Goal: Information Seeking & Learning: Learn about a topic

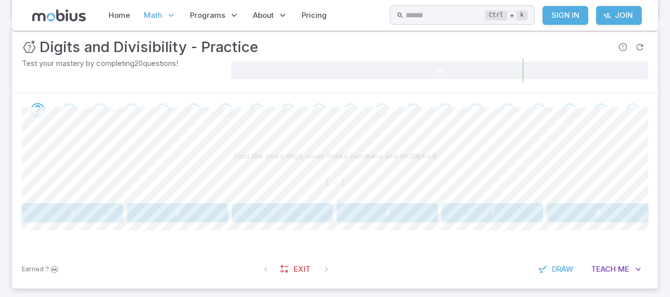
scroll to position [143, 0]
click at [508, 219] on button "1" at bounding box center [492, 213] width 101 height 19
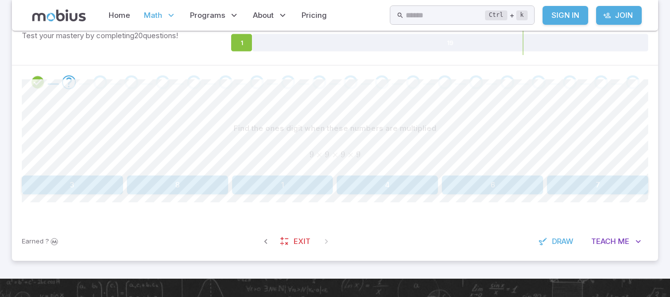
scroll to position [173, 0]
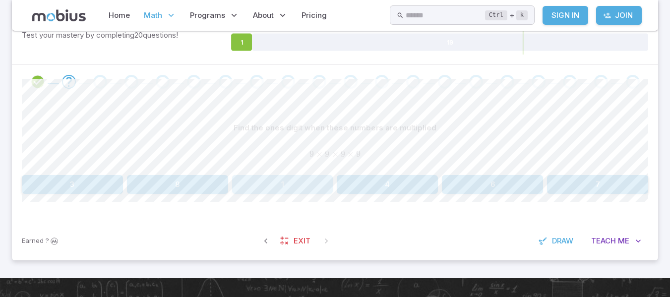
click at [295, 179] on button "1" at bounding box center [282, 184] width 101 height 19
click at [572, 179] on button "1" at bounding box center [597, 184] width 101 height 19
click at [421, 176] on button "1" at bounding box center [387, 184] width 101 height 19
click at [188, 182] on button "0" at bounding box center [177, 184] width 101 height 19
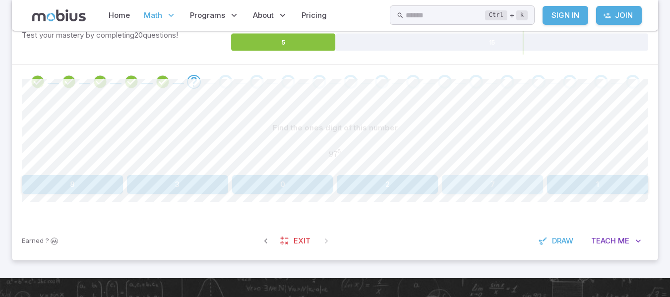
click at [504, 193] on button "7" at bounding box center [492, 184] width 101 height 19
click at [417, 185] on button "9" at bounding box center [387, 184] width 101 height 19
click at [496, 183] on button "3" at bounding box center [492, 184] width 101 height 19
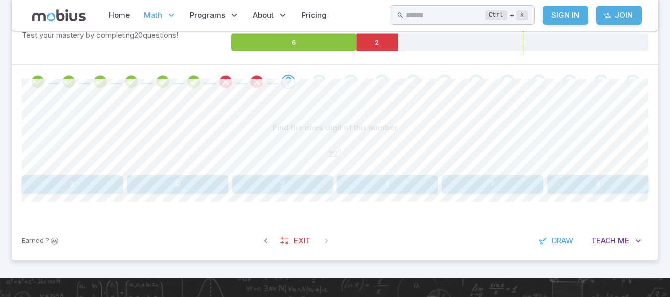
click at [287, 193] on button "2" at bounding box center [282, 184] width 101 height 19
click at [62, 184] on button "3" at bounding box center [72, 184] width 101 height 19
click at [80, 190] on button "1" at bounding box center [72, 184] width 101 height 19
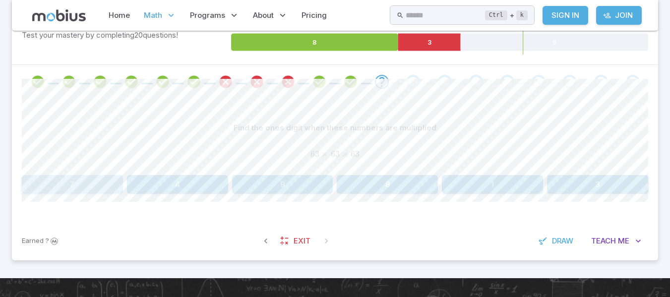
click at [107, 183] on button "7" at bounding box center [72, 184] width 101 height 19
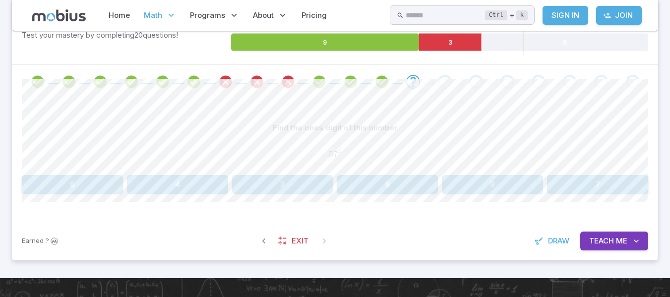
click at [313, 176] on button "3" at bounding box center [282, 184] width 101 height 19
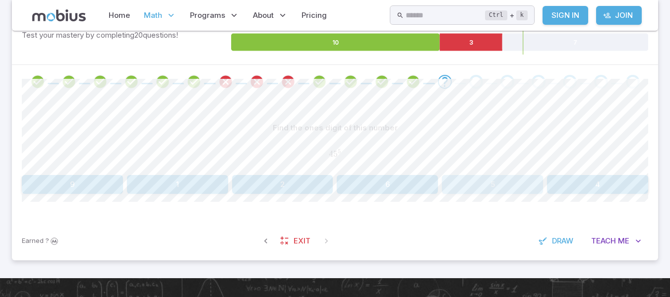
click at [482, 184] on button "5" at bounding box center [492, 184] width 101 height 19
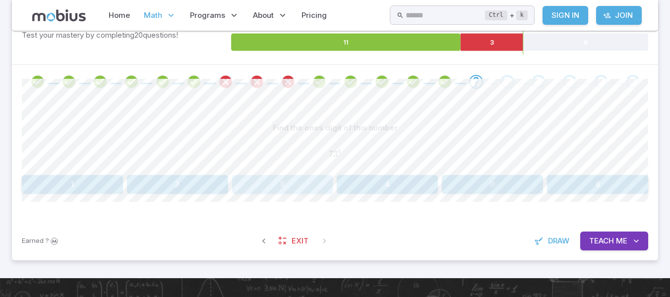
click at [304, 187] on button "9" at bounding box center [282, 184] width 101 height 19
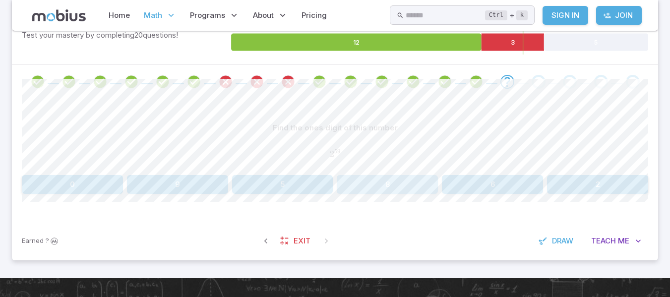
click at [411, 189] on button "8" at bounding box center [387, 184] width 101 height 19
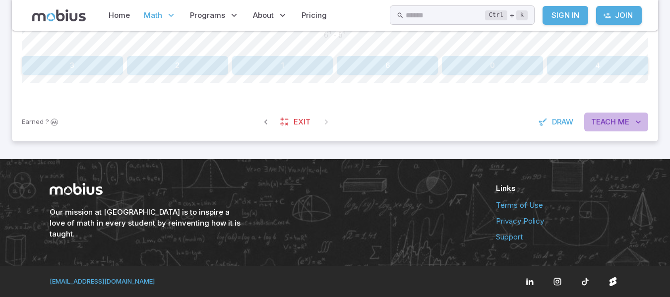
click at [619, 121] on span "Me" at bounding box center [623, 122] width 11 height 11
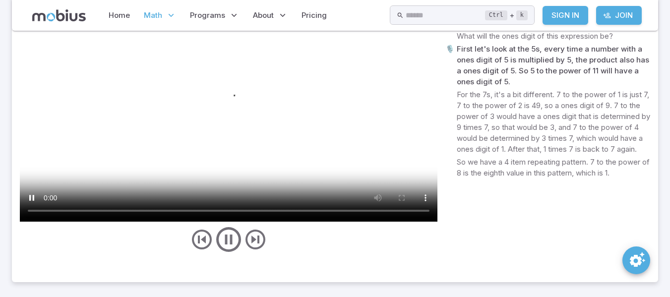
scroll to position [433, 0]
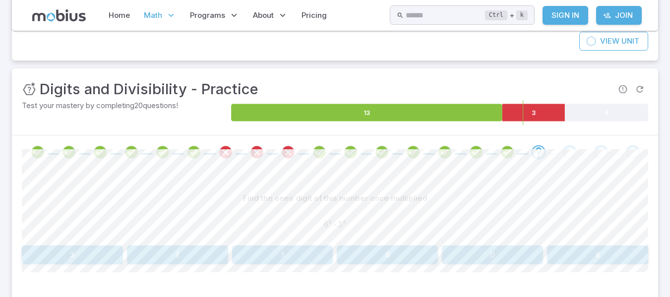
scroll to position [102, 0]
click at [471, 252] on button "0" at bounding box center [492, 255] width 101 height 19
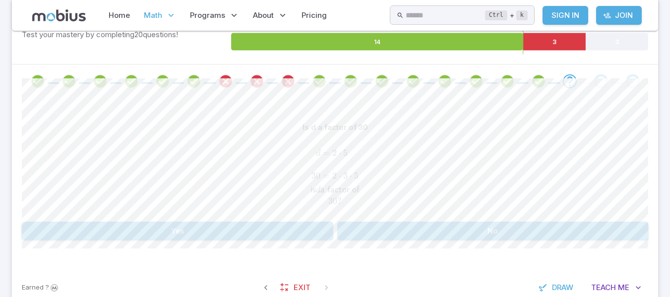
scroll to position [174, 0]
click at [297, 235] on button "Yes" at bounding box center [178, 230] width 312 height 19
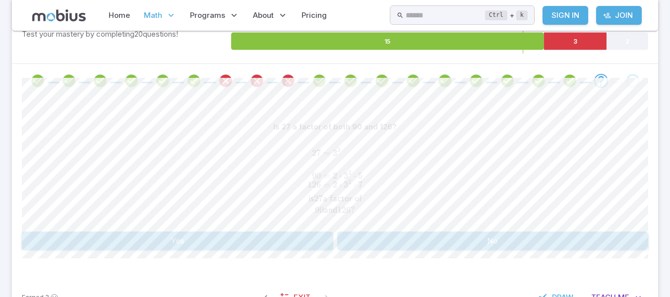
click at [411, 245] on button "No" at bounding box center [493, 241] width 312 height 19
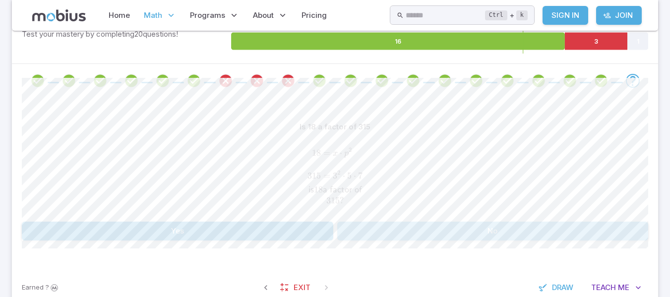
click at [394, 229] on button "No" at bounding box center [493, 231] width 312 height 19
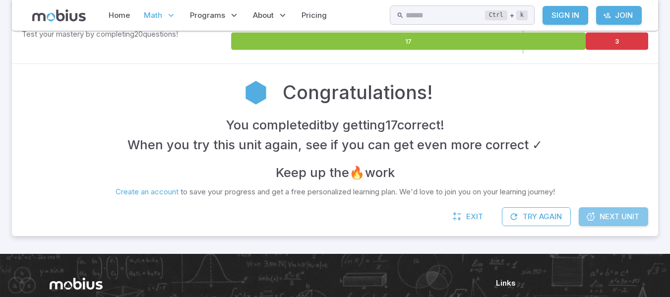
click at [609, 217] on span "Next Unit" at bounding box center [620, 216] width 40 height 11
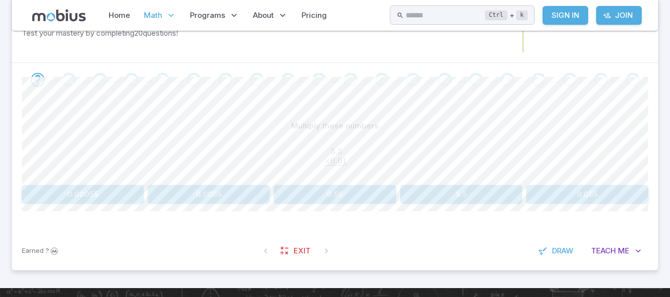
scroll to position [175, 0]
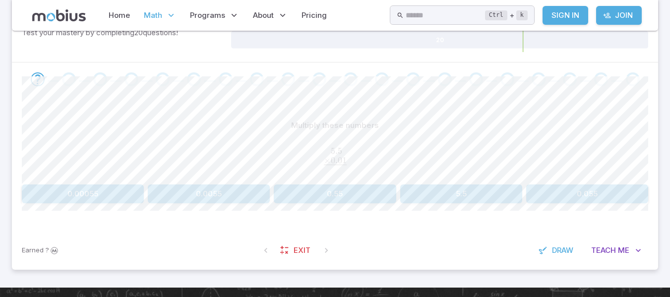
click at [485, 218] on div "Multiply these numbers 5.5 0 × 0.01 ‾ \begin{aligned}5.5\hphantom{0}\\[-0.5em]\…" at bounding box center [335, 163] width 627 height 134
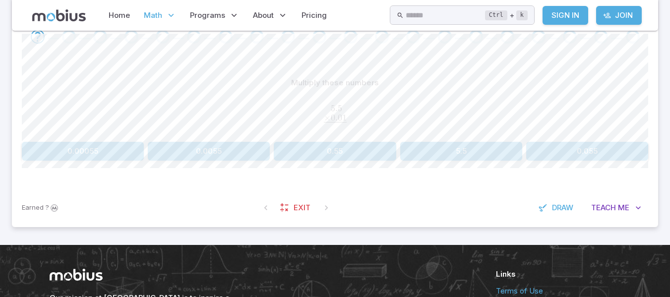
scroll to position [218, 0]
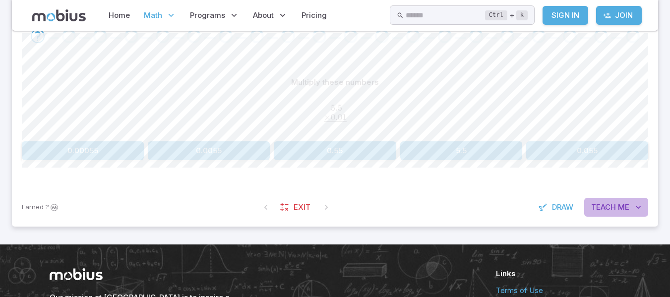
click at [614, 205] on span "Teach" at bounding box center [604, 207] width 25 height 11
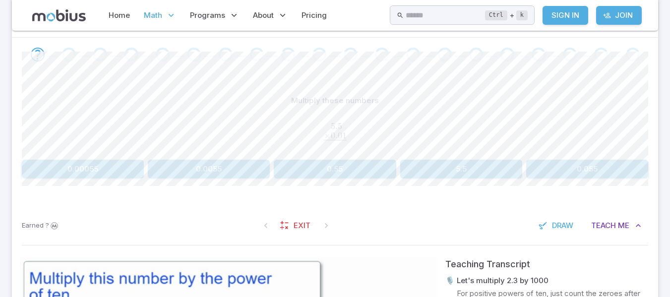
scroll to position [179, 0]
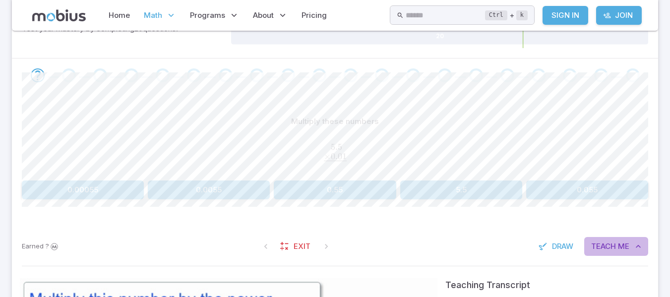
click at [636, 247] on icon "button" at bounding box center [639, 247] width 10 height 10
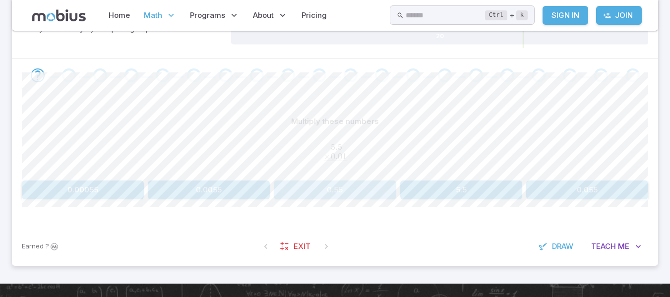
click at [345, 190] on button "0.55" at bounding box center [335, 190] width 122 height 19
click at [353, 183] on button "0.69" at bounding box center [335, 190] width 122 height 19
click at [463, 190] on button "0.066" at bounding box center [461, 190] width 122 height 19
click at [242, 193] on button "0.0042" at bounding box center [209, 190] width 122 height 19
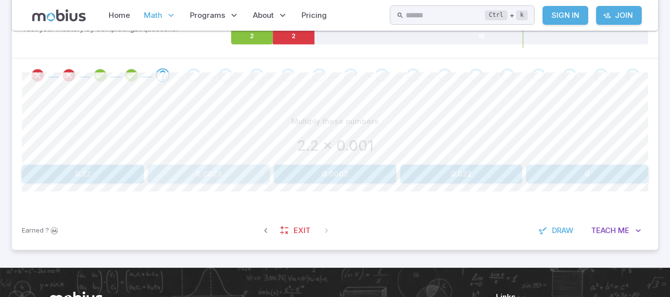
click at [231, 175] on button "0.0022" at bounding box center [209, 174] width 122 height 19
click at [82, 172] on button "110,000" at bounding box center [83, 174] width 122 height 19
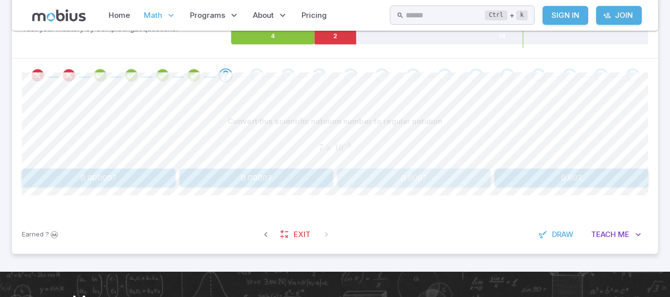
click at [454, 181] on button "0.0007" at bounding box center [414, 178] width 154 height 19
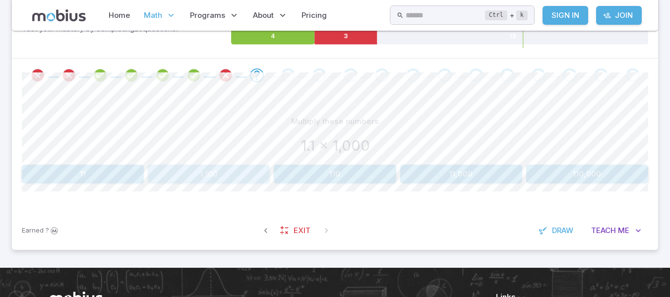
click at [212, 172] on button "1,100" at bounding box center [209, 174] width 122 height 19
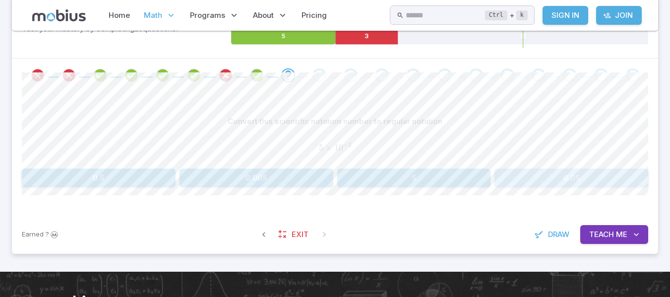
click at [536, 181] on button "0.05" at bounding box center [572, 178] width 154 height 19
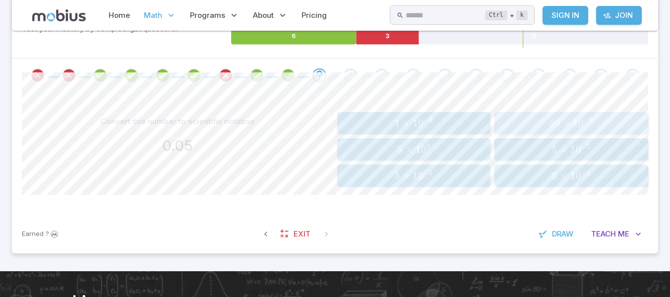
click at [536, 113] on button "50 × 1 0 − 2 50 \times 10^{-2} 50 × 1 0 − 2" at bounding box center [572, 123] width 154 height 22
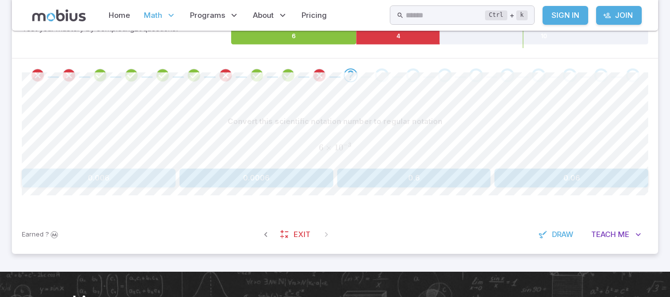
click at [143, 172] on button "0.006" at bounding box center [99, 178] width 154 height 19
click at [176, 171] on button "0.000007" at bounding box center [125, 178] width 206 height 19
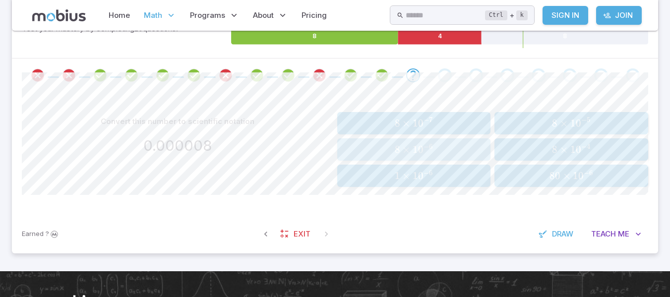
click at [379, 145] on span "8 × 1 0 − 6" at bounding box center [413, 149] width 147 height 12
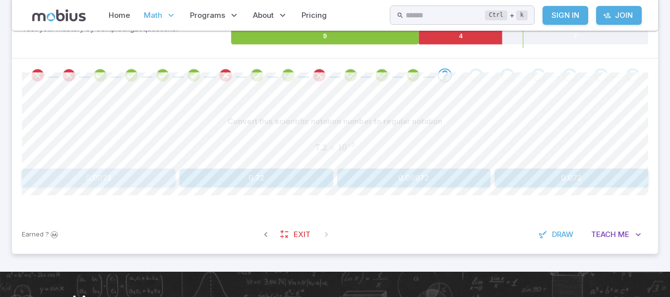
click at [142, 180] on button "0.0072" at bounding box center [99, 178] width 154 height 19
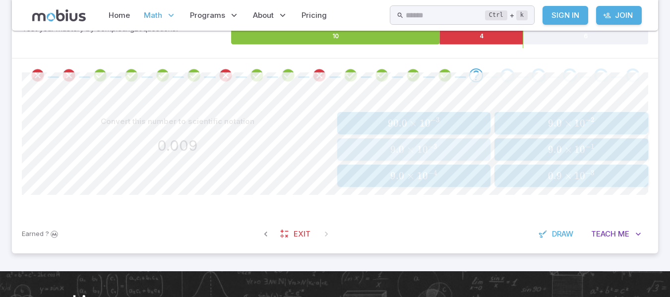
click at [448, 146] on span "9.0 × 1 0 − 3" at bounding box center [413, 149] width 147 height 12
click at [412, 127] on span "×" at bounding box center [411, 123] width 8 height 12
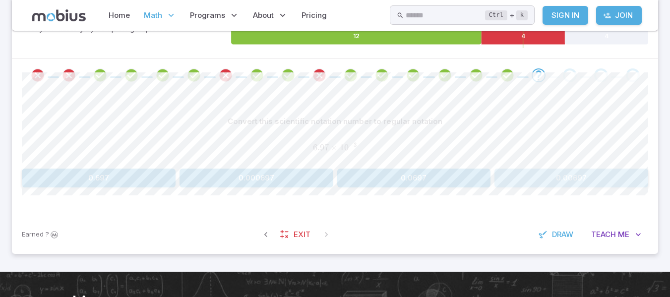
click at [565, 185] on button "0.00697" at bounding box center [572, 178] width 154 height 19
click at [516, 176] on button "0.0000777" at bounding box center [545, 178] width 206 height 19
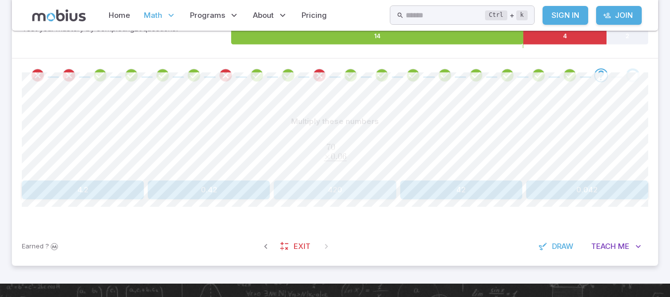
click at [356, 195] on button "420" at bounding box center [335, 190] width 122 height 19
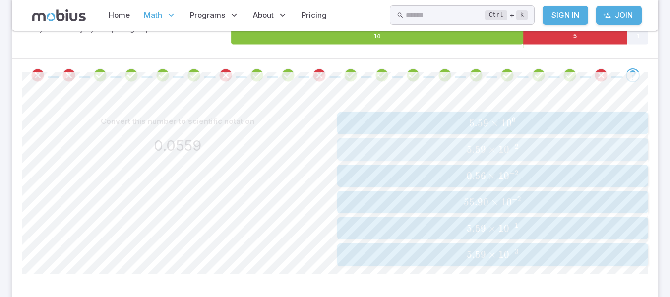
click at [424, 144] on span "5.59 × 1 0 − 2" at bounding box center [492, 149] width 305 height 12
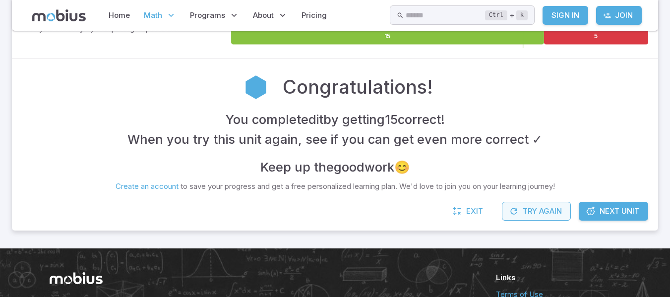
click at [557, 207] on button "Try Again" at bounding box center [536, 211] width 69 height 19
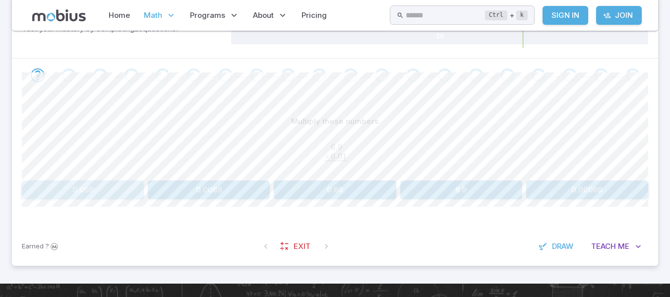
click at [89, 195] on button "0.069" at bounding box center [83, 190] width 122 height 19
click at [330, 192] on button "0.0075" at bounding box center [335, 190] width 122 height 19
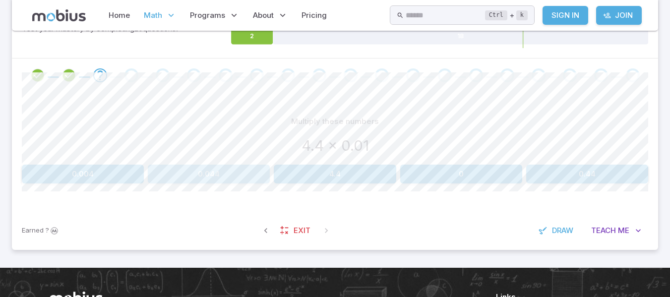
click at [221, 178] on button "0.044" at bounding box center [209, 174] width 122 height 19
click at [105, 169] on button "1,100" at bounding box center [83, 174] width 122 height 19
click at [204, 172] on button "11,000" at bounding box center [209, 174] width 122 height 19
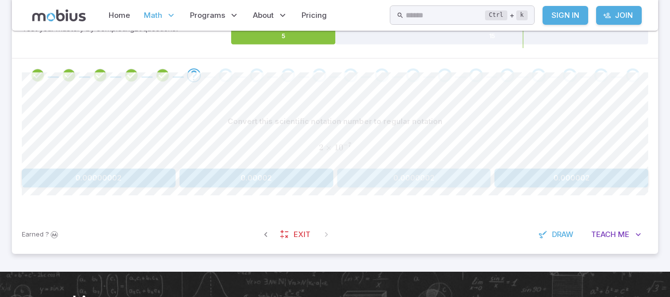
click at [412, 180] on button "0.0000002" at bounding box center [414, 178] width 154 height 19
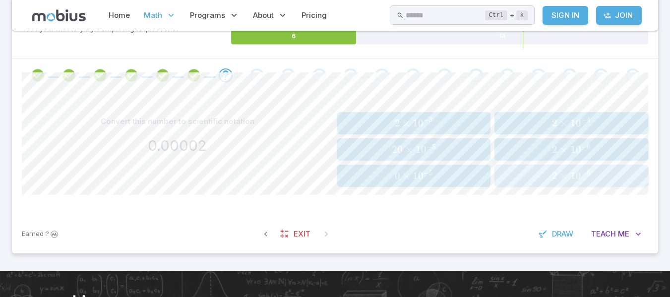
click at [549, 187] on button "2 × 1 0 − 5 2 \times 10^{-5} 2 × 1 0 − 5" at bounding box center [572, 176] width 154 height 22
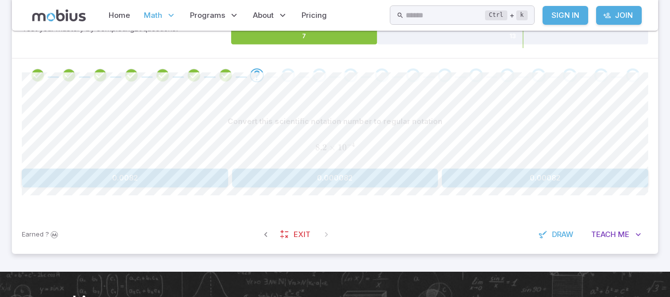
click at [599, 178] on button "0.00082" at bounding box center [545, 178] width 206 height 19
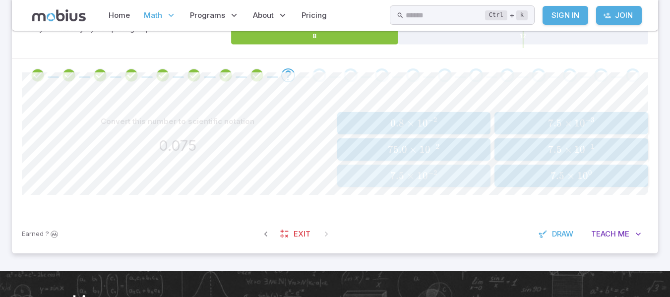
click at [437, 177] on span "− 2" at bounding box center [432, 174] width 9 height 9
click at [458, 142] on div "8.5 × 1 0 − 4 8.5 \times 10^{-4} 8.5 × 1 0 − 4" at bounding box center [413, 149] width 147 height 14
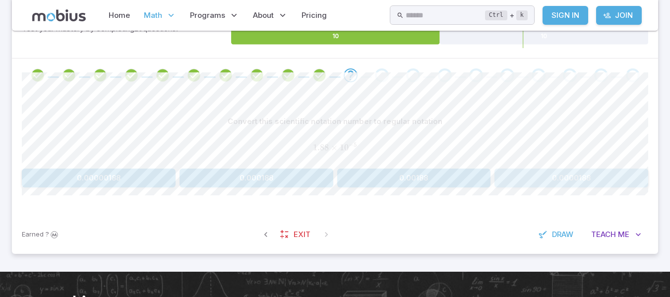
click at [515, 175] on button "0.0000188" at bounding box center [572, 178] width 154 height 19
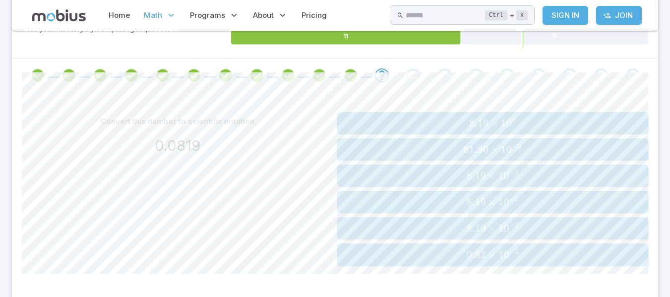
click at [510, 227] on span "−" at bounding box center [512, 225] width 5 height 8
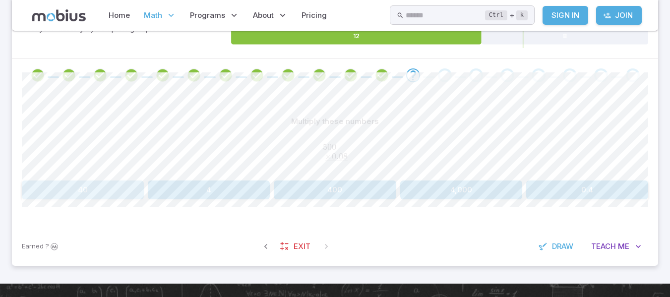
click at [88, 189] on button "40" at bounding box center [83, 190] width 122 height 19
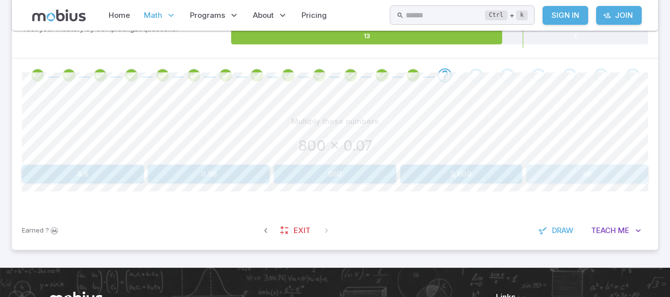
click at [579, 171] on button "56" at bounding box center [588, 174] width 122 height 19
click at [568, 166] on button "60" at bounding box center [588, 174] width 122 height 19
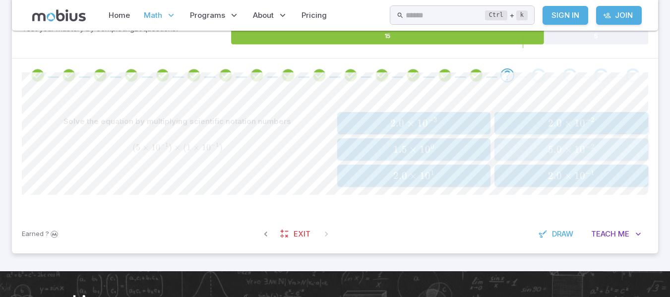
click at [582, 151] on span "0" at bounding box center [582, 149] width 5 height 12
click at [593, 127] on span "− 4" at bounding box center [590, 123] width 9 height 12
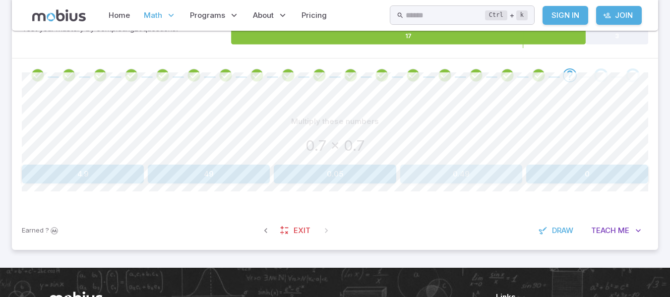
click at [481, 174] on button "0.49" at bounding box center [461, 174] width 122 height 19
click at [114, 176] on button "780" at bounding box center [83, 174] width 122 height 19
click at [589, 174] on button "0.0035" at bounding box center [588, 174] width 122 height 19
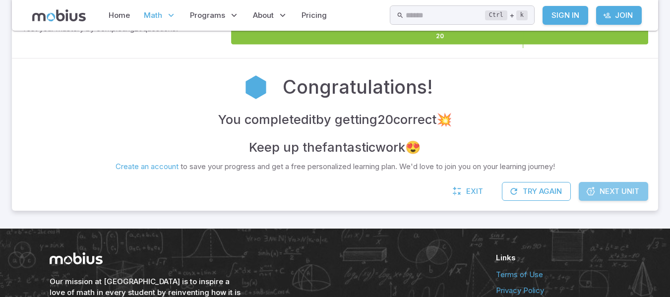
click at [599, 189] on link "Next Unit" at bounding box center [613, 191] width 69 height 19
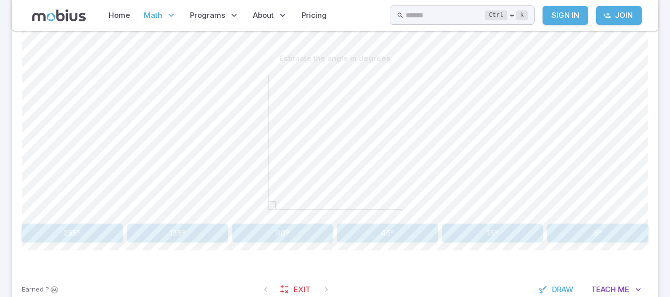
scroll to position [276, 0]
click at [288, 229] on button "90º" at bounding box center [282, 232] width 101 height 19
click at [375, 227] on button "30º" at bounding box center [387, 232] width 101 height 19
click at [307, 227] on button "65º" at bounding box center [282, 232] width 101 height 19
click at [286, 228] on button "33º" at bounding box center [282, 232] width 101 height 19
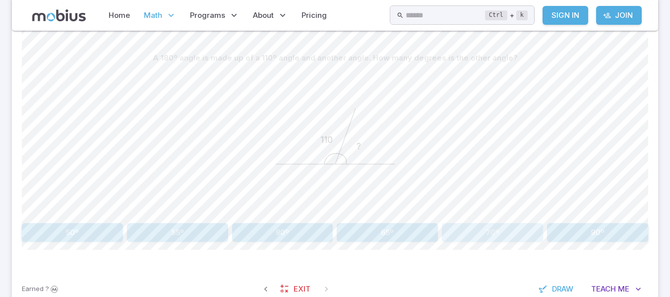
click at [475, 232] on button "70º" at bounding box center [492, 232] width 101 height 19
click at [383, 229] on button "40º" at bounding box center [387, 232] width 101 height 19
click at [410, 240] on button "50º" at bounding box center [387, 232] width 101 height 19
click at [164, 238] on button "70º" at bounding box center [177, 232] width 101 height 19
click at [164, 238] on button "supplementary" at bounding box center [125, 232] width 206 height 19
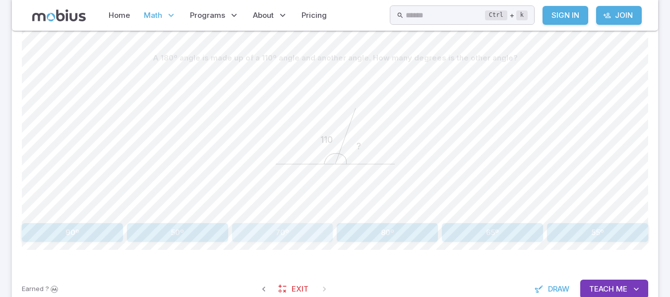
click at [287, 228] on button "70º" at bounding box center [282, 232] width 101 height 19
click at [596, 229] on button "39º" at bounding box center [597, 232] width 101 height 19
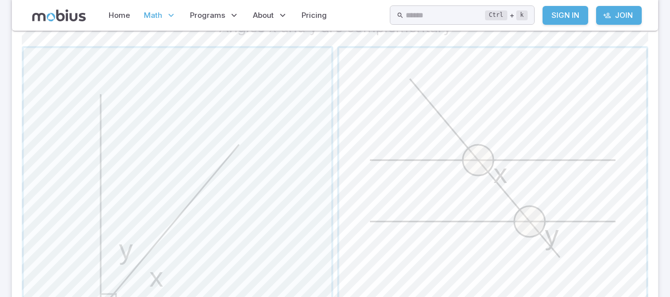
scroll to position [383, 0]
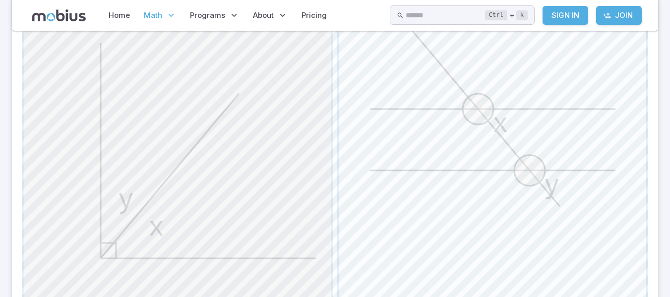
click at [270, 153] on span "button" at bounding box center [178, 151] width 308 height 308
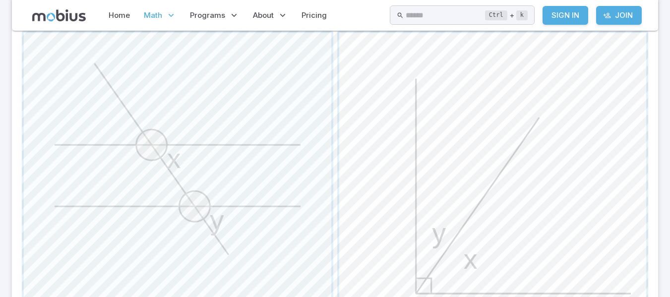
scroll to position [346, 0]
click at [413, 170] on span "button" at bounding box center [493, 187] width 308 height 308
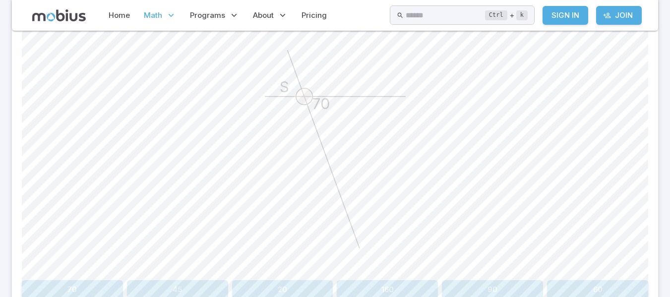
scroll to position [355, 0]
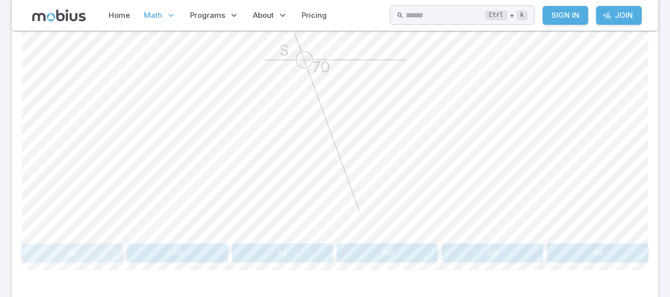
click at [60, 252] on button "70" at bounding box center [72, 253] width 101 height 19
click at [187, 261] on button "155" at bounding box center [177, 254] width 101 height 19
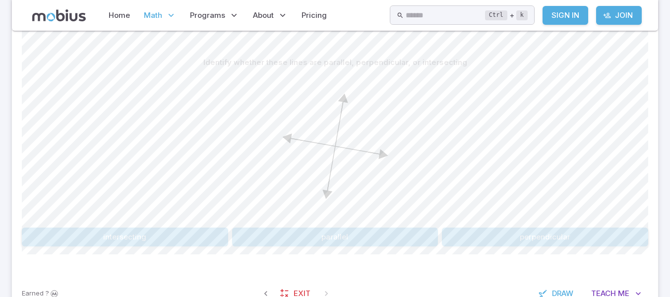
scroll to position [251, 0]
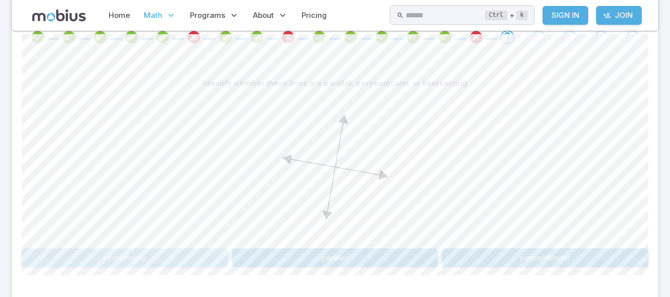
click at [179, 255] on button "intersecting" at bounding box center [125, 258] width 206 height 19
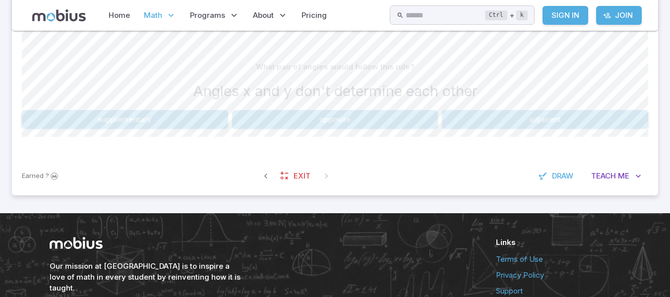
scroll to position [248, 0]
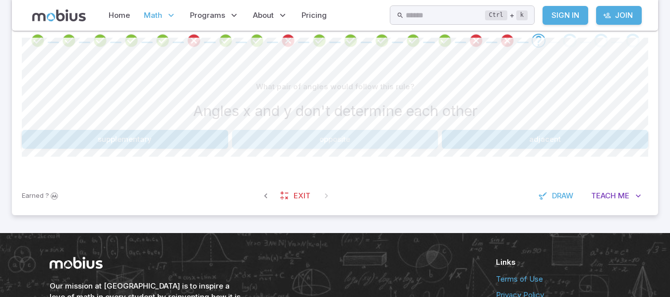
click at [364, 135] on button "opposite" at bounding box center [335, 139] width 206 height 19
click at [381, 136] on button "Angles x and y add to 180º" at bounding box center [335, 139] width 206 height 19
click at [501, 138] on button "adjacent" at bounding box center [545, 139] width 206 height 19
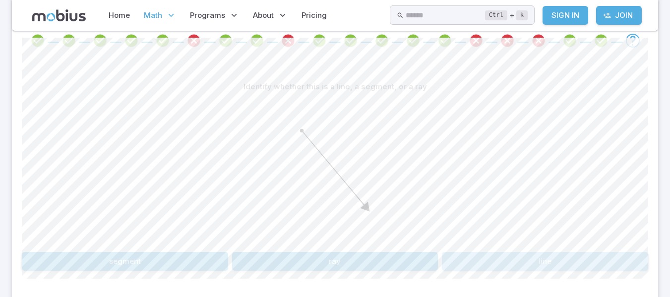
click at [504, 261] on button "line" at bounding box center [545, 261] width 206 height 19
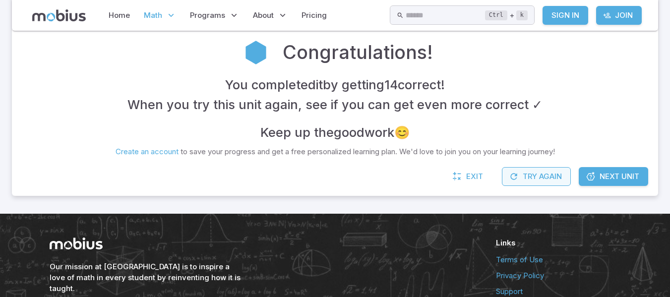
click at [548, 174] on button "Try Again" at bounding box center [536, 176] width 69 height 19
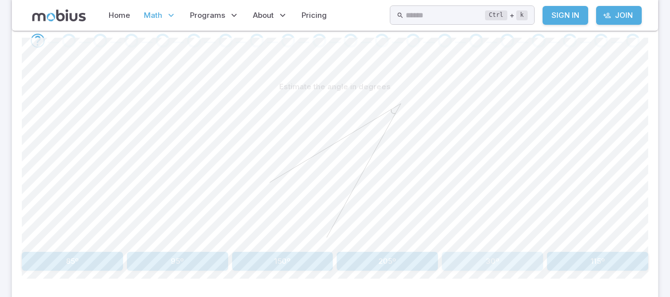
click at [474, 258] on button "30º" at bounding box center [492, 261] width 101 height 19
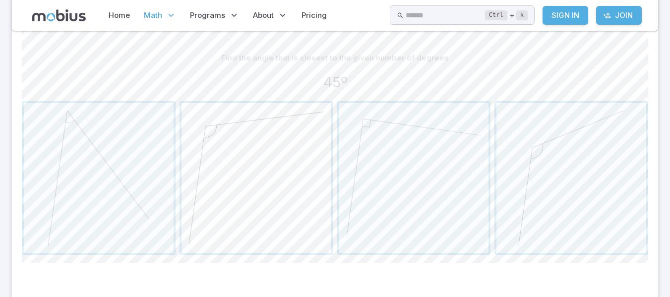
scroll to position [277, 0]
click at [107, 187] on span "button" at bounding box center [99, 178] width 150 height 150
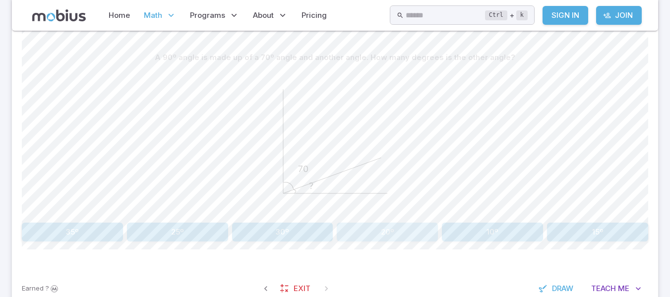
click at [390, 233] on button "20º" at bounding box center [387, 232] width 101 height 19
click at [193, 232] on button "55º" at bounding box center [177, 232] width 101 height 19
click at [94, 226] on button "60º" at bounding box center [72, 232] width 101 height 19
click at [175, 236] on button "complementary" at bounding box center [125, 232] width 206 height 19
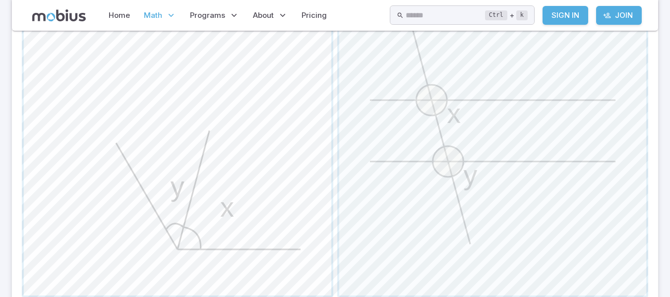
scroll to position [392, 0]
click at [245, 231] on span "button" at bounding box center [178, 142] width 308 height 308
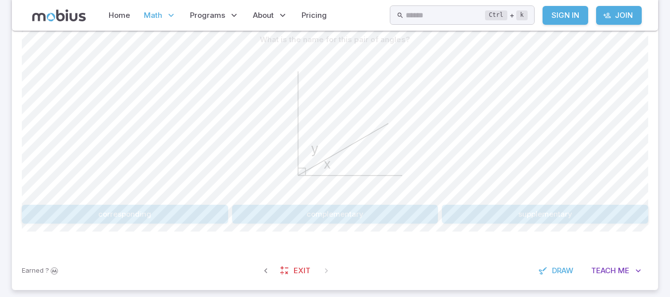
scroll to position [287, 0]
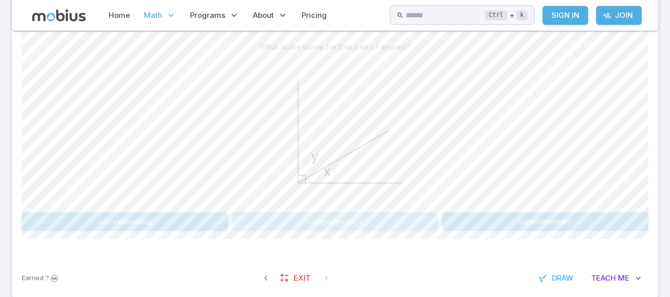
click at [353, 220] on button "complementary" at bounding box center [335, 221] width 206 height 19
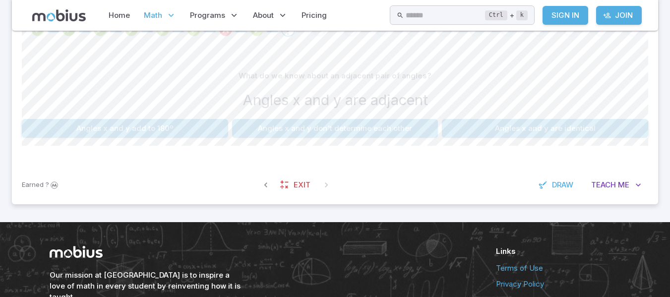
scroll to position [258, 0]
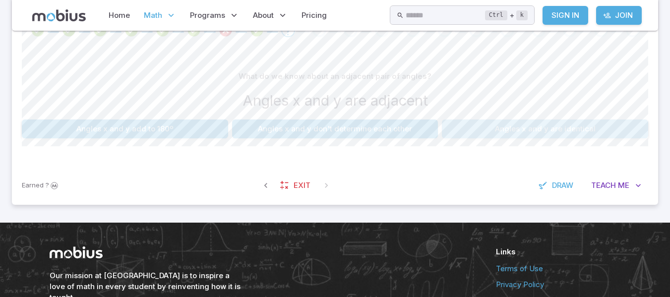
click at [463, 123] on button "Angles x and y are identical" at bounding box center [545, 129] width 206 height 19
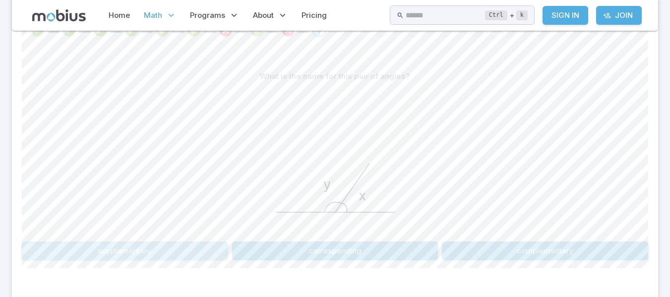
click at [162, 248] on button "supplementary" at bounding box center [125, 251] width 206 height 19
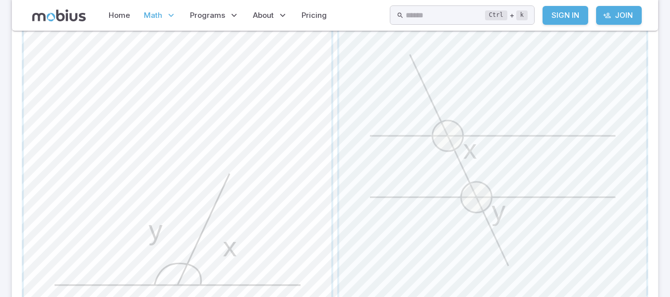
scroll to position [356, 0]
click at [240, 245] on span "button" at bounding box center [178, 177] width 308 height 308
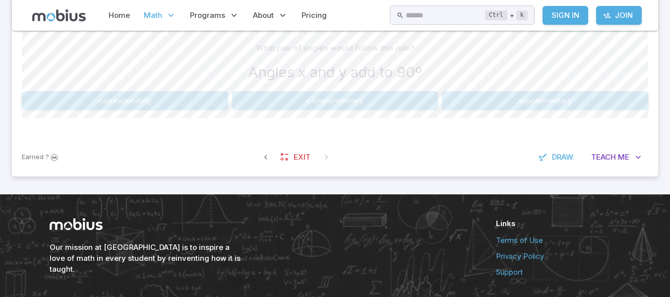
scroll to position [284, 0]
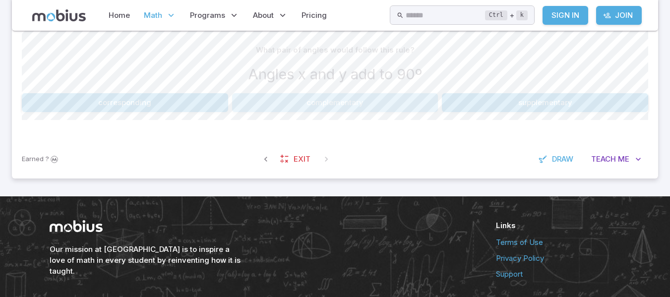
click at [381, 105] on button "complementary" at bounding box center [335, 102] width 206 height 19
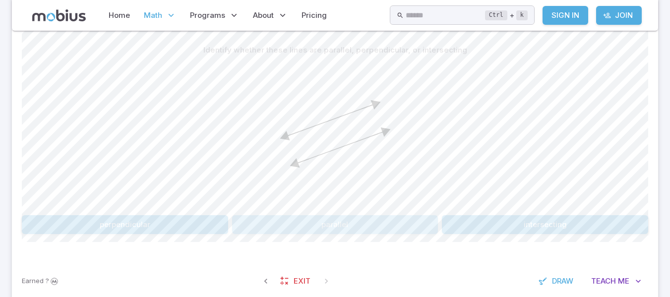
click at [347, 219] on button "parallel" at bounding box center [335, 224] width 206 height 19
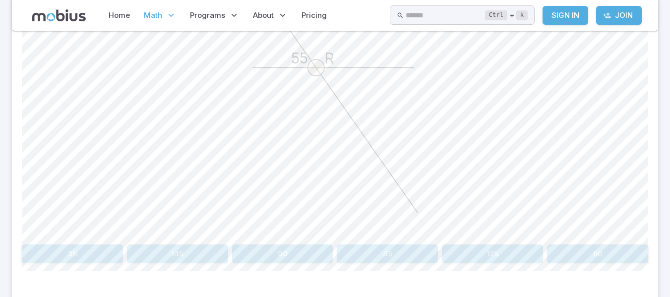
scroll to position [337, 0]
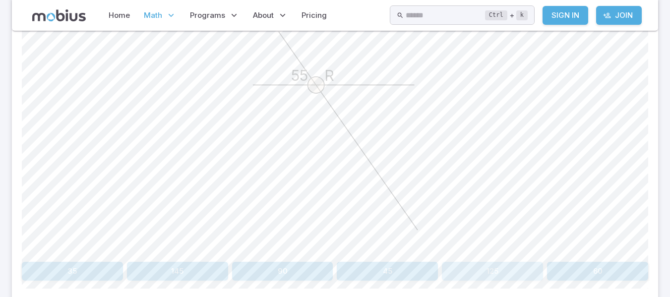
click at [485, 274] on button "125" at bounding box center [492, 271] width 101 height 19
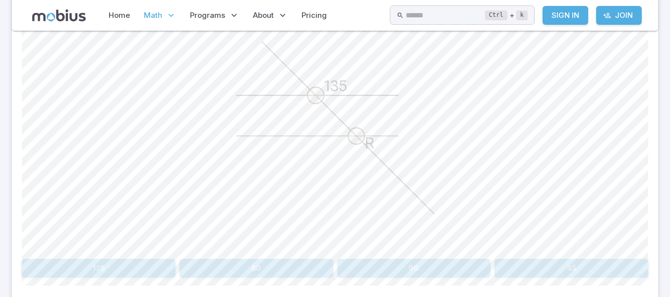
scroll to position [340, 0]
click at [141, 272] on button "135" at bounding box center [99, 268] width 154 height 19
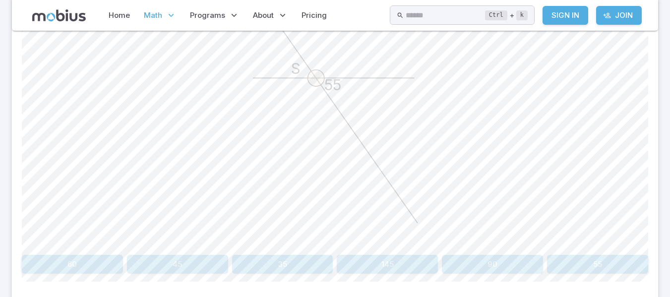
scroll to position [344, 0]
click at [578, 263] on button "55" at bounding box center [597, 264] width 101 height 19
click at [581, 257] on button "115" at bounding box center [597, 264] width 101 height 19
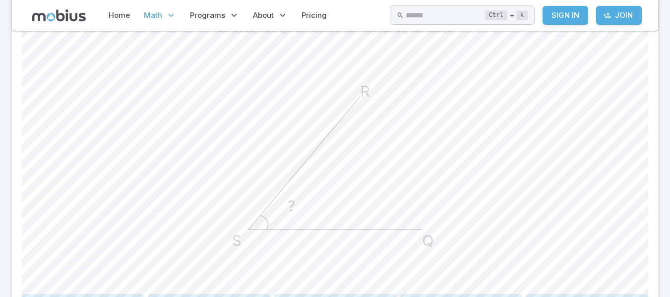
scroll to position [337, 0]
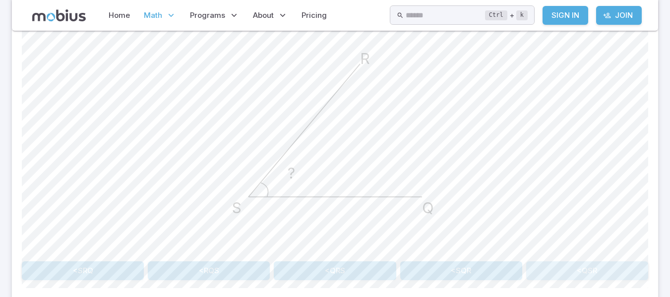
click at [563, 268] on button "<QSR" at bounding box center [588, 271] width 122 height 19
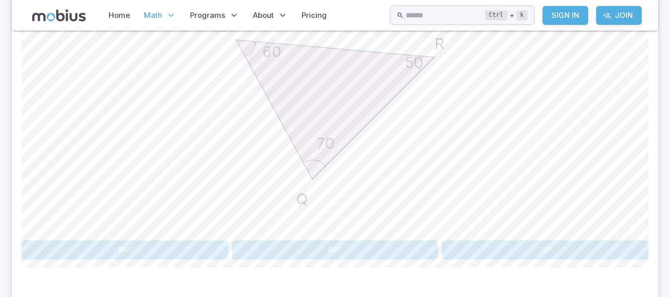
scroll to position [359, 0]
click at [501, 243] on button "70º" at bounding box center [545, 249] width 206 height 19
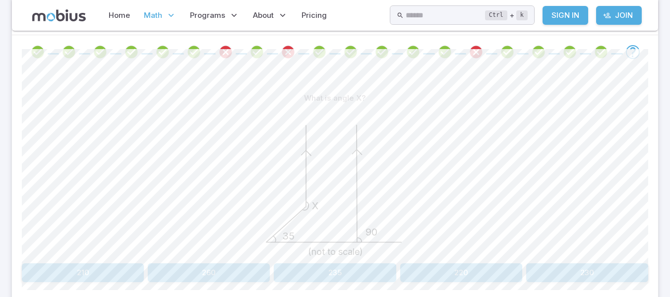
scroll to position [234, 0]
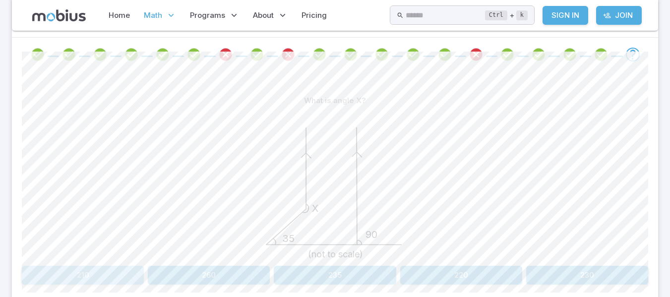
click at [126, 280] on button "210" at bounding box center [83, 275] width 122 height 19
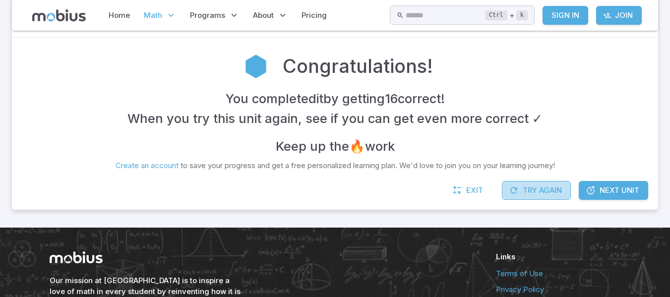
click at [550, 198] on button "Try Again" at bounding box center [536, 190] width 69 height 19
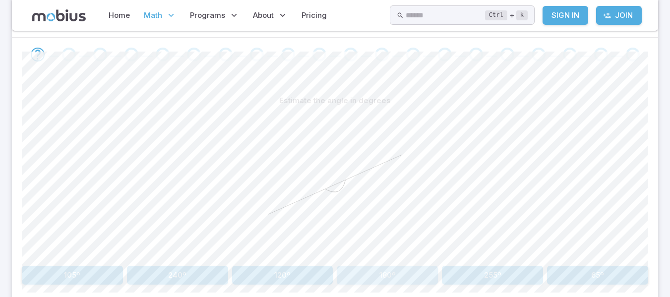
click at [417, 274] on button "180º" at bounding box center [387, 275] width 101 height 19
click at [297, 279] on button "50º" at bounding box center [282, 275] width 101 height 19
click at [79, 276] on button "64º" at bounding box center [72, 275] width 101 height 19
click at [198, 276] on button "80º" at bounding box center [177, 275] width 101 height 19
click at [342, 275] on button "corresponding" at bounding box center [335, 275] width 206 height 19
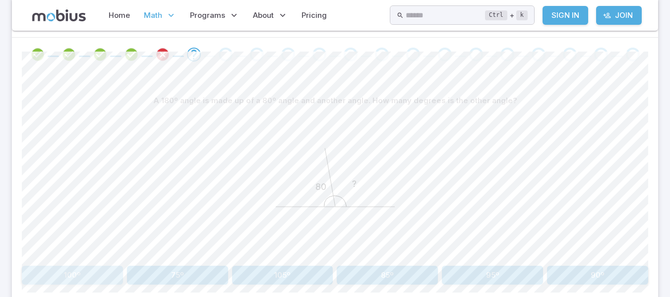
click at [92, 268] on button "100º" at bounding box center [72, 275] width 101 height 19
click at [328, 277] on button "supplementary" at bounding box center [335, 275] width 206 height 19
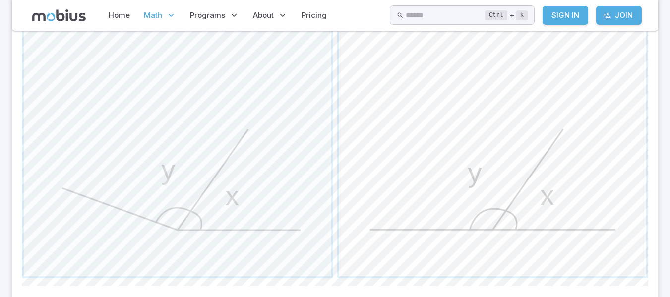
scroll to position [411, 0]
click at [405, 197] on span "button" at bounding box center [493, 123] width 308 height 308
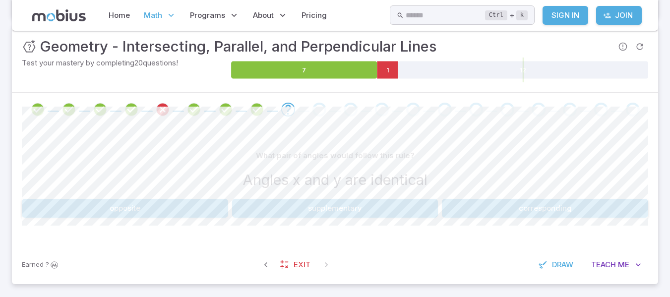
scroll to position [178, 0]
click at [500, 205] on button "corresponding" at bounding box center [545, 208] width 206 height 19
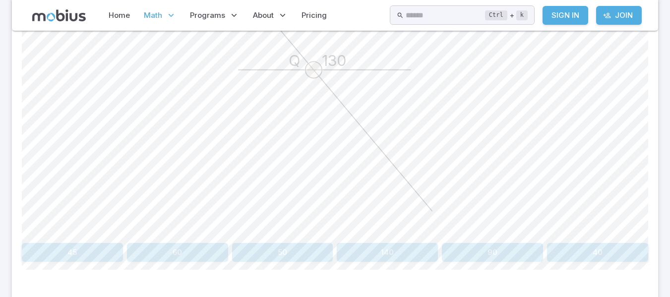
scroll to position [356, 0]
click at [295, 245] on button "50" at bounding box center [282, 252] width 101 height 19
click at [163, 254] on button "45" at bounding box center [99, 252] width 154 height 19
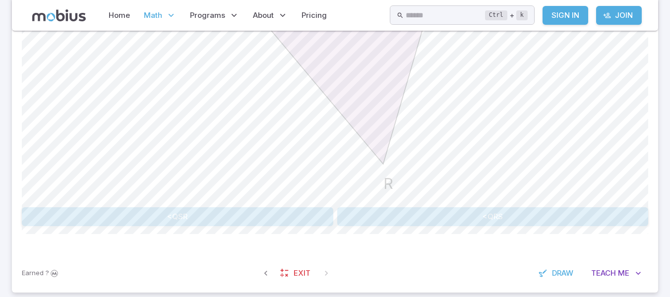
scroll to position [392, 0]
click at [198, 220] on button "<QSR" at bounding box center [178, 216] width 312 height 19
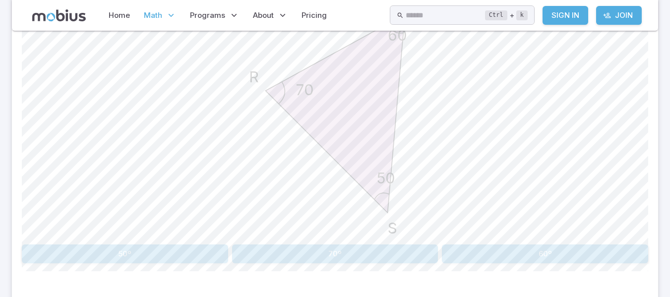
scroll to position [361, 0]
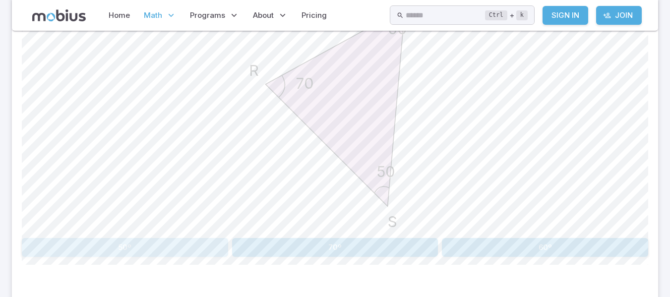
click at [167, 241] on button "50º" at bounding box center [125, 247] width 206 height 19
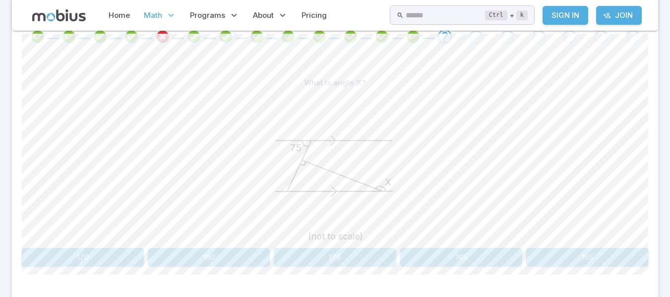
scroll to position [251, 0]
click at [494, 96] on div "X 75 (not to scale)" at bounding box center [335, 169] width 627 height 152
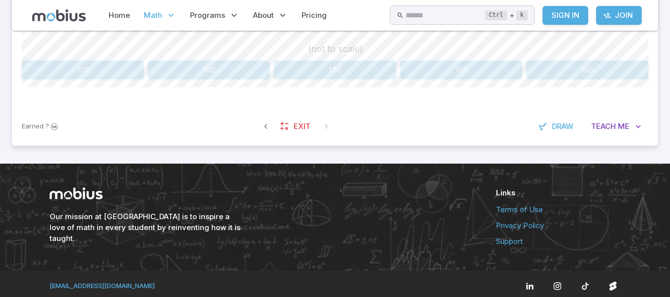
scroll to position [443, 0]
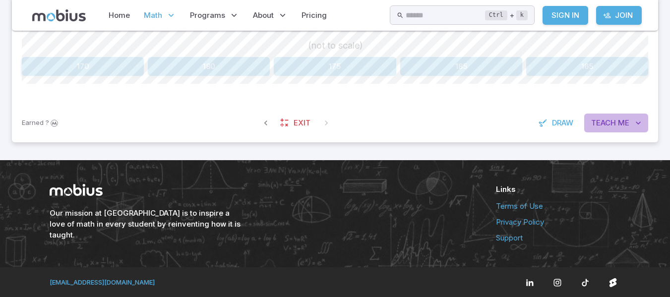
click at [623, 120] on span "Me" at bounding box center [623, 123] width 11 height 11
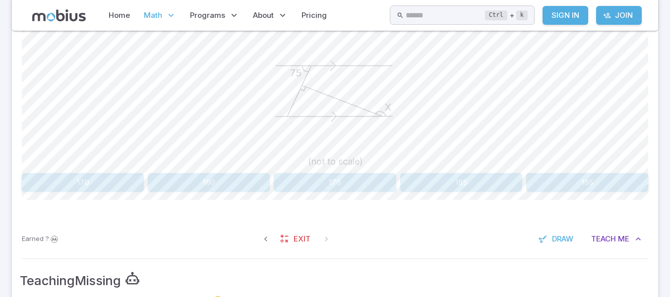
scroll to position [326, 0]
click at [356, 182] on button "175" at bounding box center [335, 183] width 122 height 19
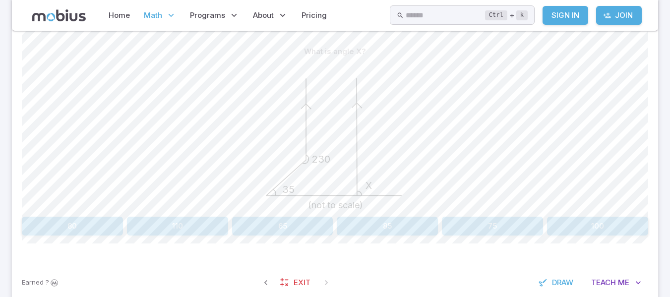
scroll to position [286, 0]
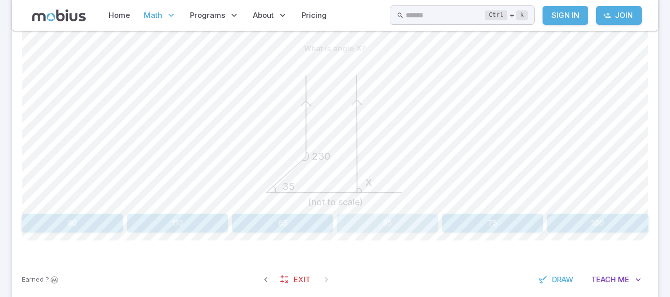
click at [356, 221] on button "85" at bounding box center [387, 223] width 101 height 19
click at [209, 221] on button "160" at bounding box center [209, 223] width 122 height 19
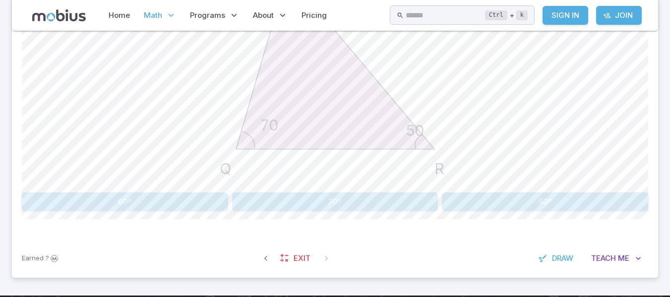
scroll to position [407, 0]
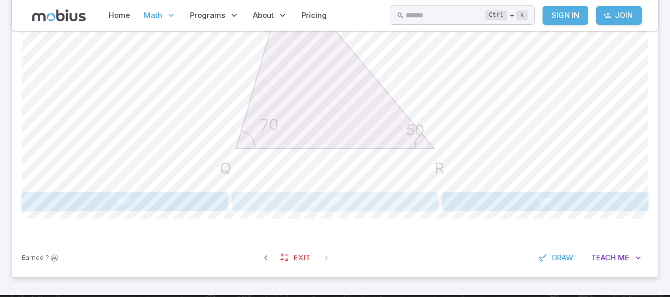
click at [323, 208] on button "70º" at bounding box center [335, 201] width 206 height 19
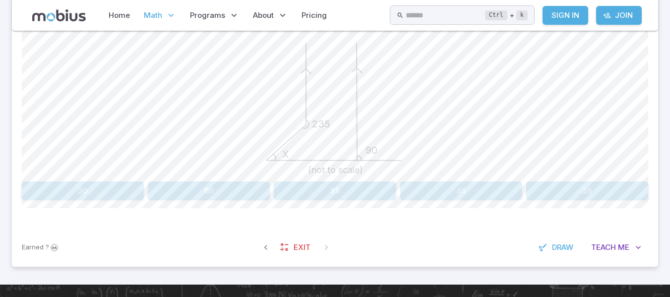
scroll to position [319, 0]
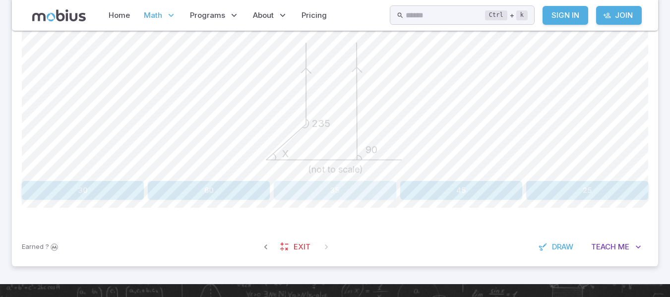
click at [333, 188] on button "35" at bounding box center [335, 190] width 122 height 19
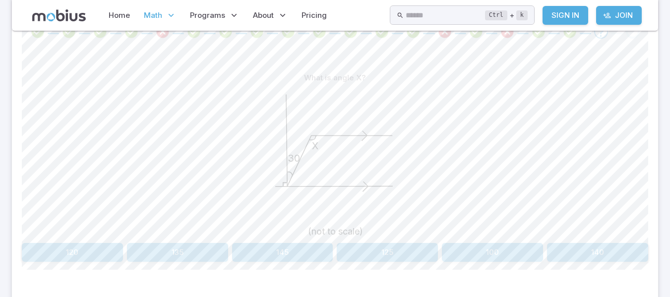
scroll to position [256, 0]
click at [82, 249] on button "120" at bounding box center [72, 253] width 101 height 19
click at [593, 247] on button "110" at bounding box center [597, 253] width 101 height 19
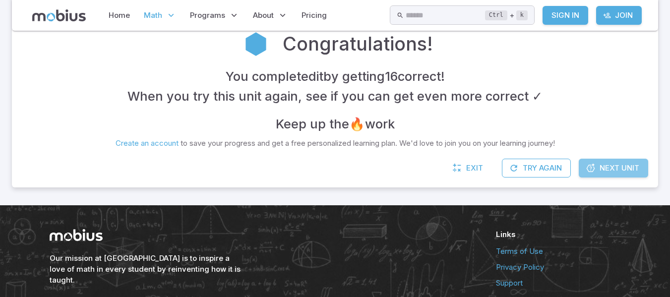
click at [610, 177] on link "Next Unit" at bounding box center [613, 168] width 69 height 19
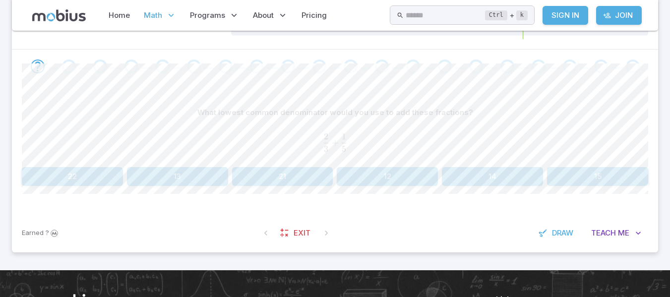
scroll to position [189, 0]
click at [592, 179] on button "15" at bounding box center [597, 176] width 101 height 19
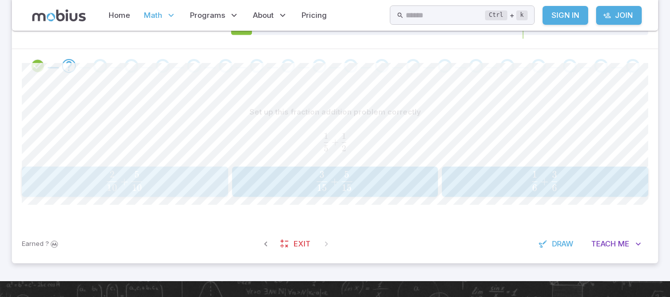
click at [120, 183] on span "10 2 ​ +" at bounding box center [118, 181] width 25 height 20
click at [266, 169] on button "7 21 + 9 21 \frac{7}{21} + \frac{9}{21} 21 7 ​ + 21 9 ​" at bounding box center [335, 182] width 206 height 31
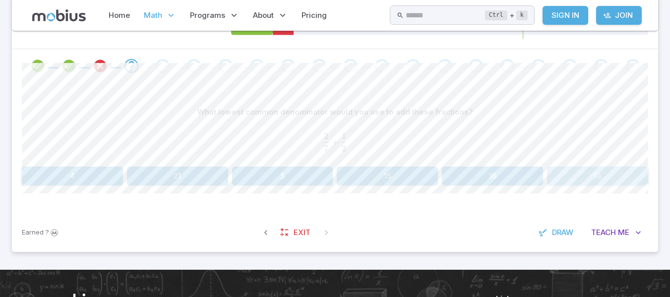
click at [608, 180] on button "14" at bounding box center [597, 176] width 101 height 19
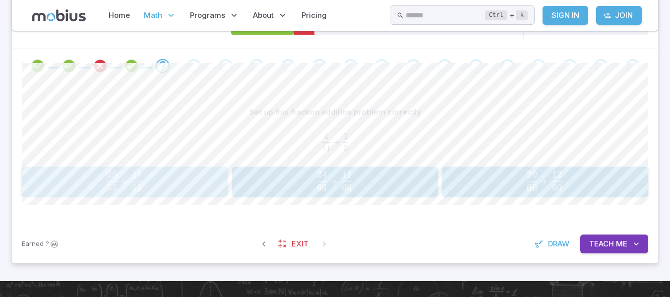
click at [131, 185] on span "55 11 ​" at bounding box center [137, 182] width 13 height 12
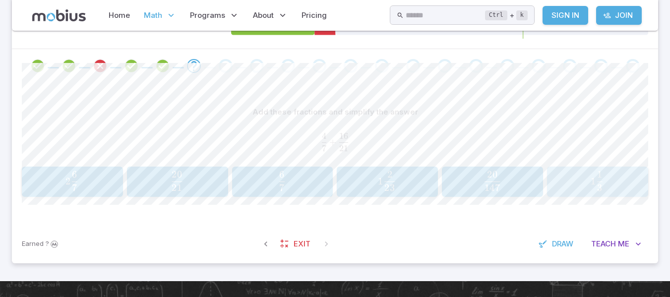
click at [607, 181] on span "1 3 1 ​" at bounding box center [597, 181] width 88 height 20
click at [381, 173] on span "33 22 ​ + 33 9 ​" at bounding box center [334, 181] width 186 height 20
click at [195, 171] on span "35 58 ​" at bounding box center [177, 181] width 88 height 20
click at [393, 183] on span "22" at bounding box center [390, 189] width 10 height 12
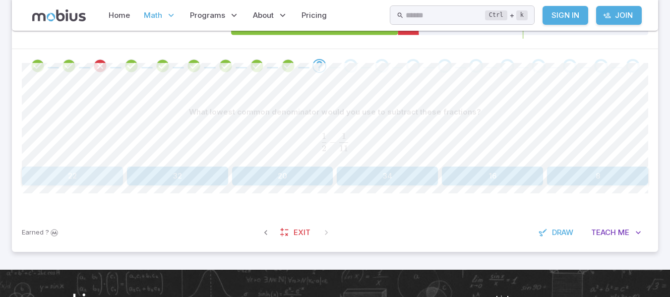
click at [99, 179] on button "22" at bounding box center [72, 176] width 101 height 19
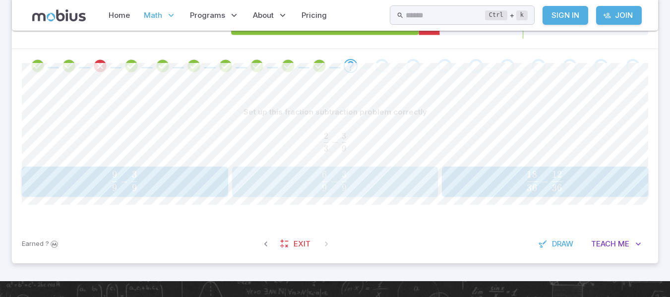
click at [292, 172] on span "9 6 ​ − 9 3 ​" at bounding box center [334, 181] width 185 height 20
click at [360, 177] on span "0" at bounding box center [387, 182] width 95 height 12
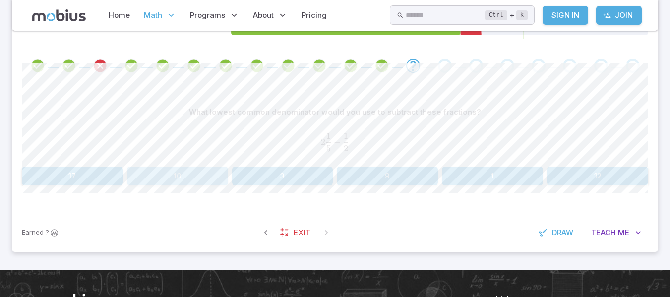
click at [192, 170] on button "10" at bounding box center [177, 176] width 101 height 19
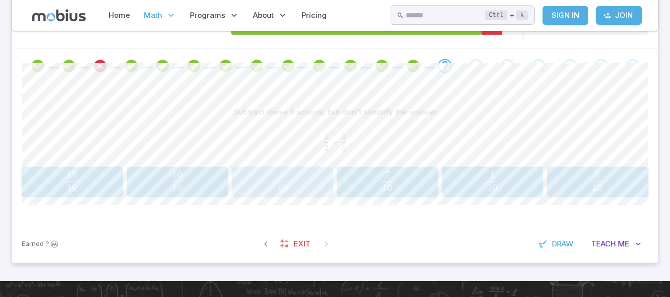
click at [268, 168] on button "3 10 \frac{3}{10} 10 3 ​" at bounding box center [282, 182] width 101 height 31
click at [589, 180] on span "55 3 ​" at bounding box center [597, 181] width 88 height 20
click at [98, 189] on span "3 2 ​" at bounding box center [71, 181] width 89 height 20
click at [273, 181] on span "3 2 ​" at bounding box center [281, 181] width 89 height 20
click at [50, 171] on div "1 11 \frac{1}{11} 11 1 ​" at bounding box center [72, 182] width 95 height 23
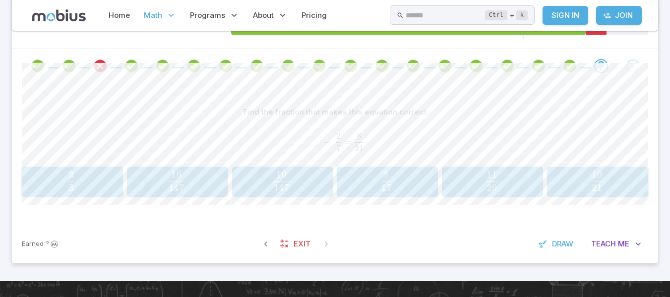
click at [73, 176] on span "2" at bounding box center [71, 175] width 5 height 12
click at [84, 177] on span "1 2 1 ​" at bounding box center [71, 181] width 89 height 20
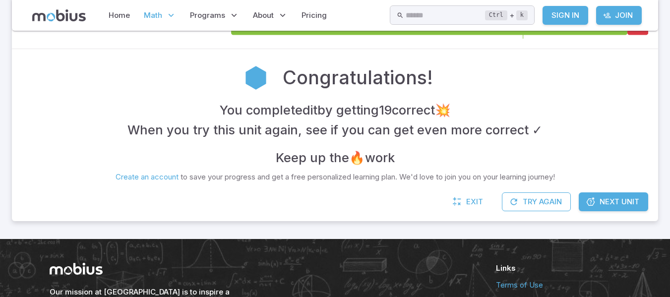
click at [618, 191] on div "Congratulations! You completed it by getting 19 correct 💥 When you try this uni…" at bounding box center [335, 120] width 647 height 143
click at [626, 202] on span "Next Unit" at bounding box center [620, 202] width 40 height 11
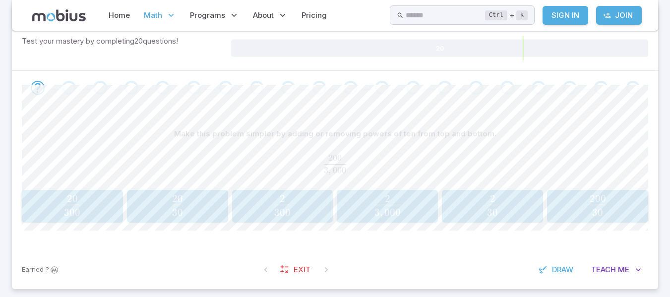
scroll to position [167, 0]
click at [509, 205] on span "30 2 ​" at bounding box center [493, 205] width 95 height 21
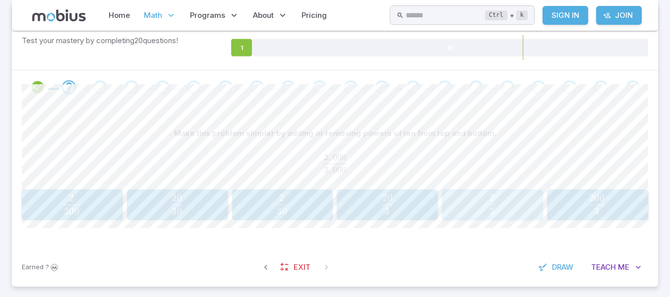
click at [476, 205] on span "3 2 ​" at bounding box center [493, 205] width 88 height 20
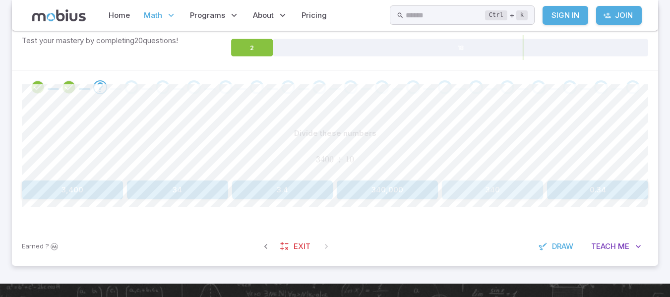
click at [494, 188] on button "340" at bounding box center [492, 190] width 101 height 19
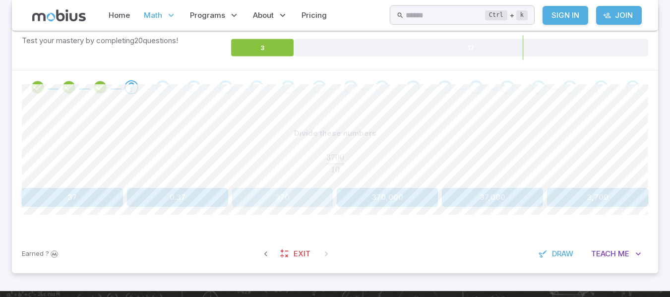
click at [279, 190] on button "370" at bounding box center [282, 197] width 101 height 19
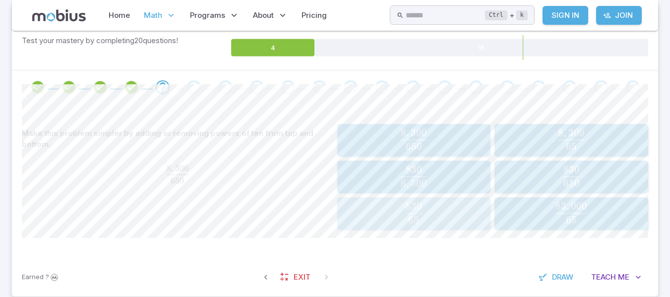
click at [416, 218] on span "button" at bounding box center [414, 219] width 16 height 7
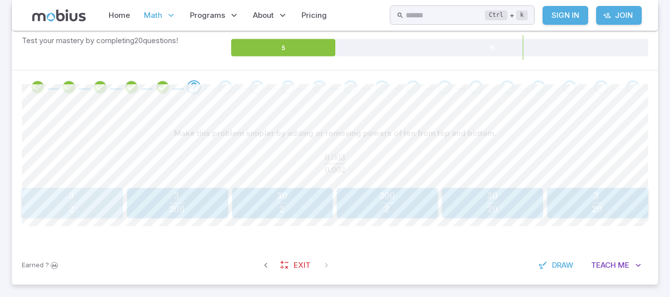
click at [99, 205] on span "2 3 ​" at bounding box center [72, 203] width 88 height 20
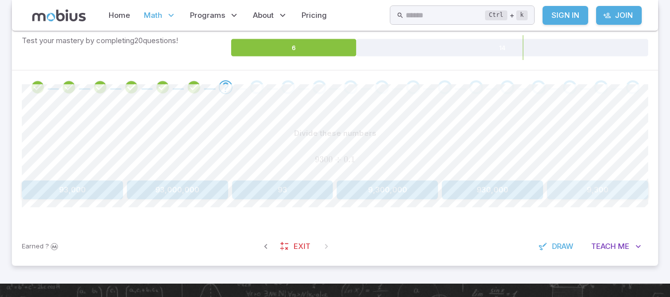
click at [572, 194] on button "9,300" at bounding box center [597, 190] width 101 height 19
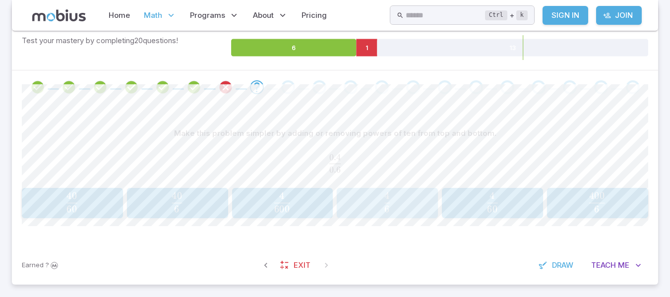
click at [395, 214] on div "4 6 \frac{4}{6} 6 4 ​" at bounding box center [387, 203] width 95 height 23
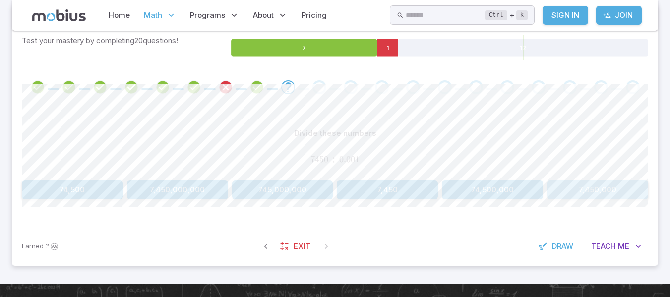
click at [592, 187] on button "7,450,000" at bounding box center [597, 190] width 101 height 19
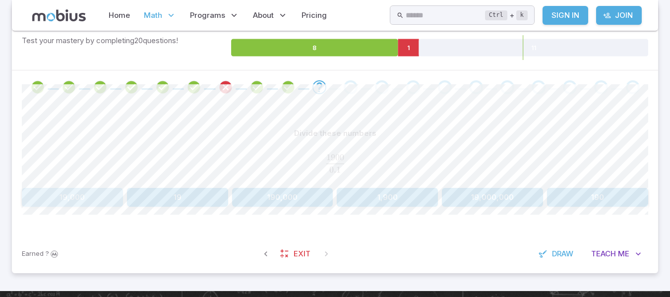
click at [77, 198] on button "19,000" at bounding box center [72, 197] width 101 height 19
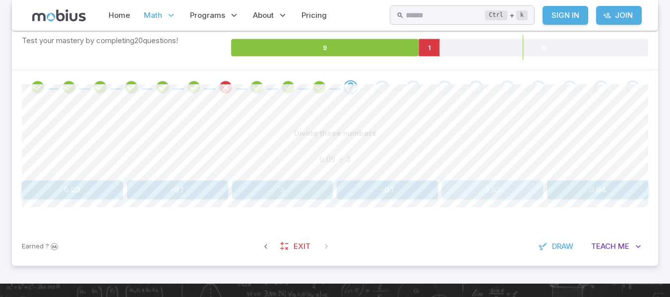
click at [503, 189] on button "3.63" at bounding box center [492, 190] width 101 height 19
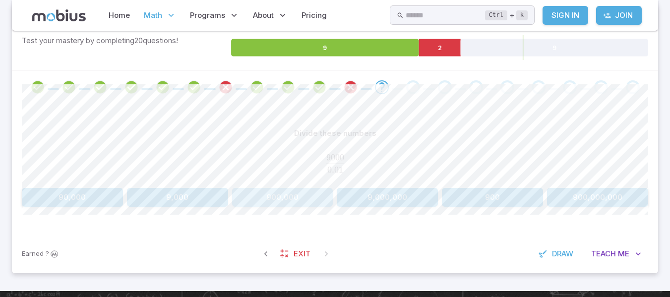
click at [269, 201] on button "900,000" at bounding box center [282, 197] width 101 height 19
click at [385, 198] on button "5,590,000" at bounding box center [387, 197] width 101 height 19
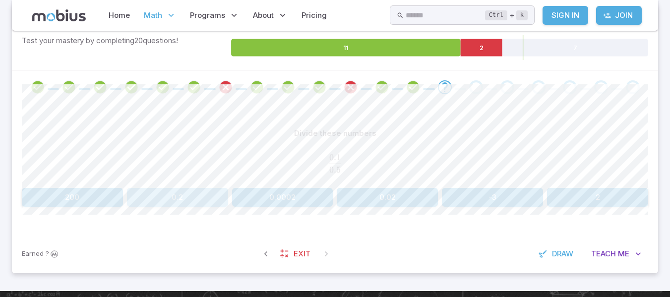
click at [187, 196] on button "0.2" at bounding box center [177, 197] width 101 height 19
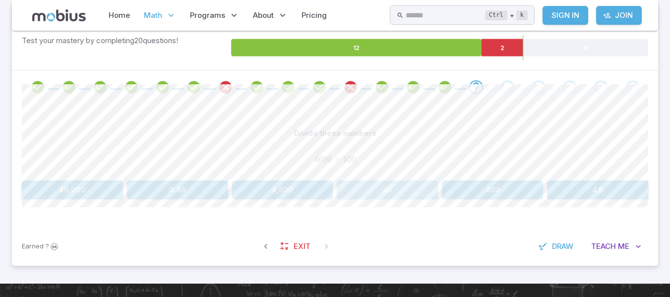
click at [391, 192] on button "46" at bounding box center [387, 190] width 101 height 19
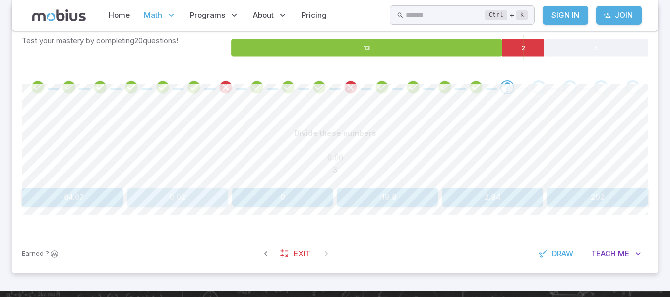
click at [180, 200] on button "0.02" at bounding box center [177, 197] width 101 height 19
click at [570, 196] on button "14" at bounding box center [597, 197] width 101 height 19
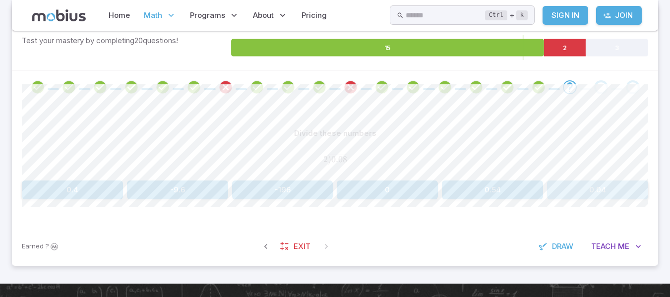
click at [557, 197] on button "0.04" at bounding box center [597, 190] width 101 height 19
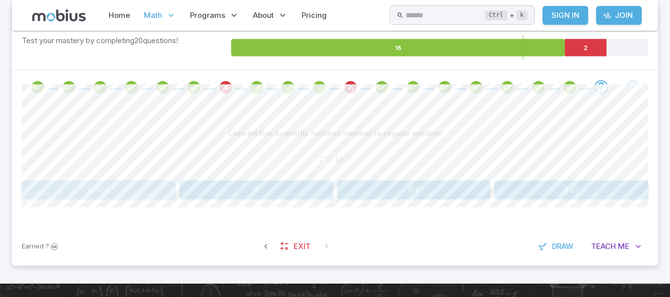
click at [92, 188] on button "0.007" at bounding box center [99, 190] width 154 height 19
click at [269, 191] on button "0.004" at bounding box center [282, 190] width 101 height 19
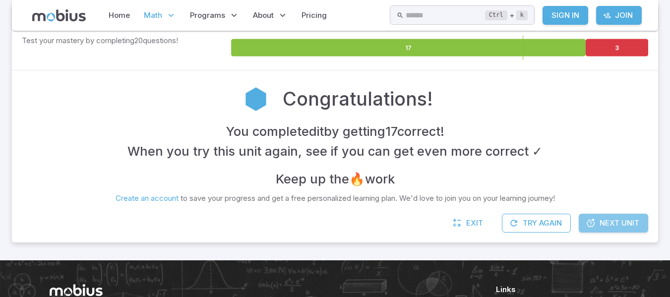
click at [620, 220] on span "Next Unit" at bounding box center [620, 223] width 40 height 11
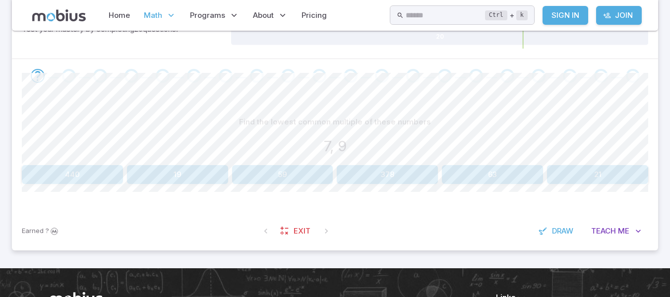
scroll to position [178, 0]
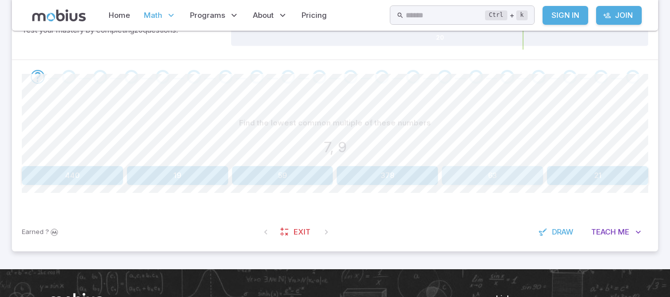
click at [508, 173] on button "63" at bounding box center [492, 175] width 101 height 19
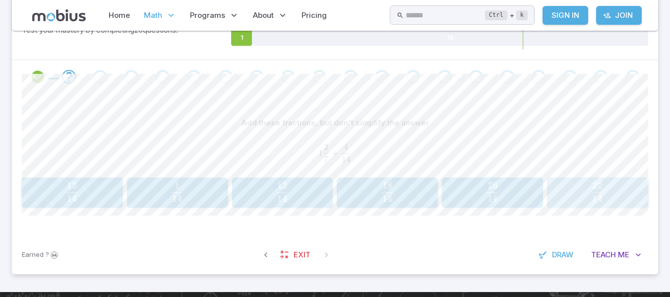
click at [594, 193] on span "button" at bounding box center [598, 193] width 10 height 0
click at [514, 191] on span "6 23 ​" at bounding box center [493, 192] width 88 height 20
click at [165, 191] on span "15 32 ​" at bounding box center [177, 192] width 88 height 20
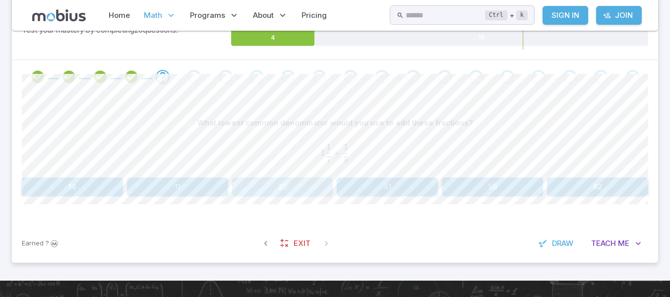
click at [288, 180] on button "35" at bounding box center [282, 187] width 101 height 19
click at [577, 190] on button "22" at bounding box center [597, 187] width 101 height 19
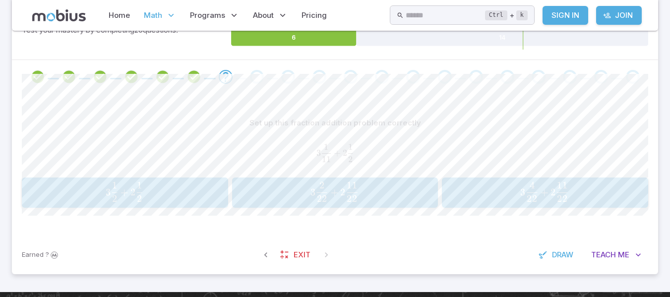
click at [190, 179] on button "3 1 2 + 2 1 2 3\frac{1}{2} + 2\frac{1}{2} 3 2 1 ​ + 2 2 1 ​" at bounding box center [125, 193] width 206 height 31
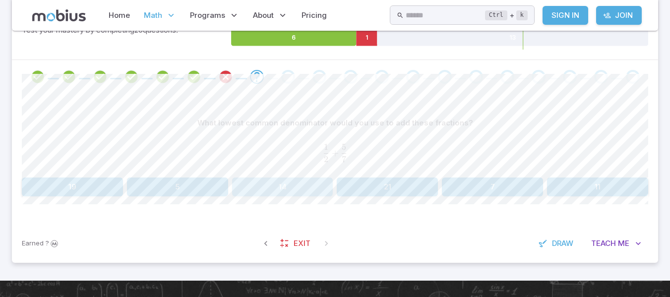
click at [323, 193] on button "14" at bounding box center [282, 187] width 101 height 19
click at [323, 193] on button "22" at bounding box center [282, 187] width 101 height 19
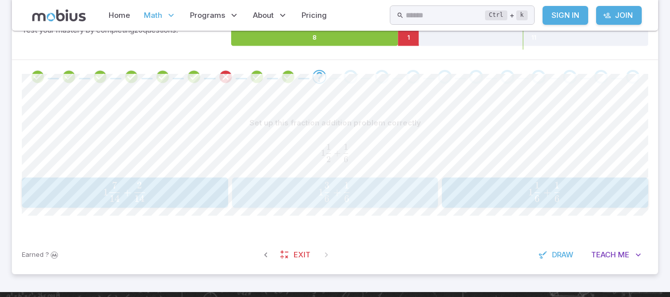
click at [358, 195] on span "1 6 3 ​ + 6 1 ​" at bounding box center [334, 192] width 185 height 20
click at [31, 201] on div "6 6 6" at bounding box center [72, 193] width 95 height 23
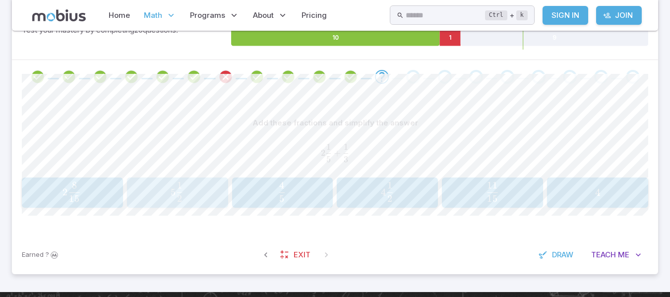
click at [130, 185] on div "5 1 2 5\frac{1}{2} 5 2 1 ​" at bounding box center [177, 193] width 95 height 23
click at [340, 188] on span "2" at bounding box center [342, 193] width 5 height 12
click at [596, 187] on span "14 1" at bounding box center [600, 188] width 10 height 13
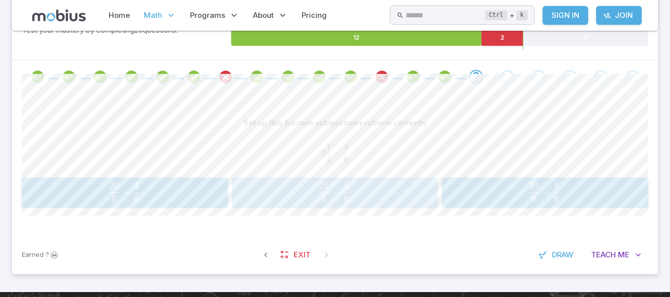
click at [343, 191] on span "6 4 ​" at bounding box center [346, 193] width 7 height 12
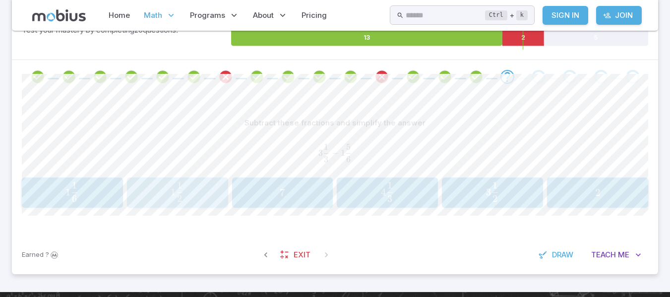
click at [167, 189] on span "1 2 1 ​" at bounding box center [177, 192] width 88 height 20
click at [221, 194] on div "1 9 \frac{1}{9} 9 1 ​" at bounding box center [177, 193] width 95 height 23
click at [393, 194] on span "​" at bounding box center [392, 188] width 1 height 13
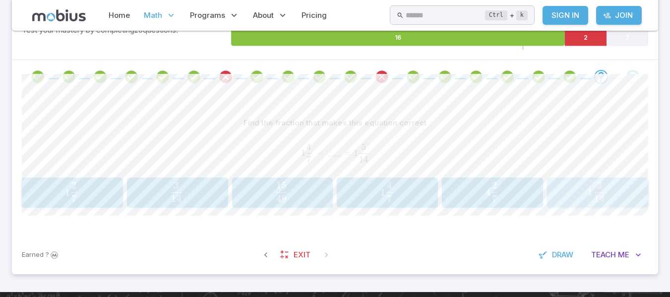
click at [584, 190] on span "1 14 3 ​" at bounding box center [597, 192] width 89 height 20
click at [523, 203] on div "5 7 \frac{5}{7} 7 5 ​" at bounding box center [493, 193] width 95 height 23
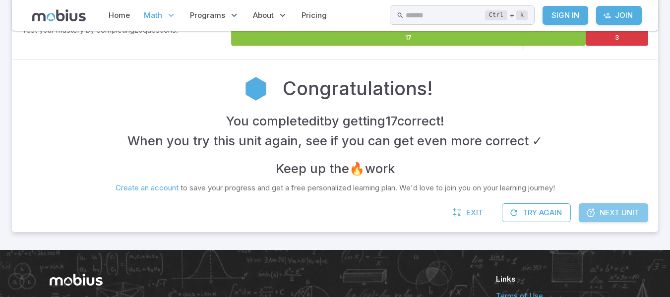
click at [622, 222] on link "Next Unit" at bounding box center [613, 212] width 69 height 19
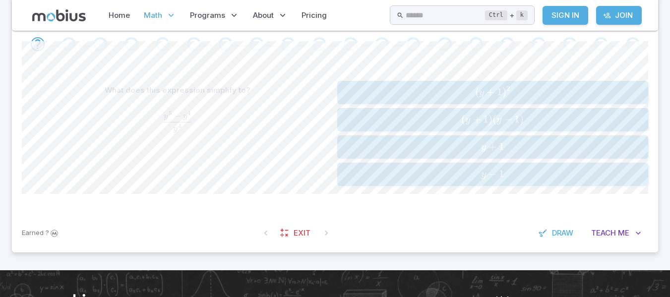
scroll to position [208, 0]
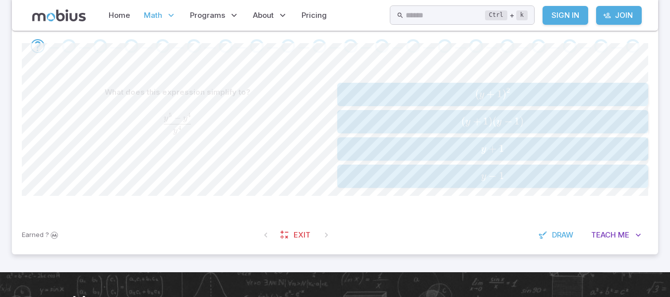
click at [515, 190] on div "What does this expression simplify to? y 5 − y 4 y 4 \frac{y^{5} - y^{4}}{y^{4}…" at bounding box center [335, 139] width 627 height 153
click at [532, 178] on span "y − 1" at bounding box center [492, 176] width 305 height 13
click at [532, 177] on span "x + 1" at bounding box center [492, 176] width 305 height 13
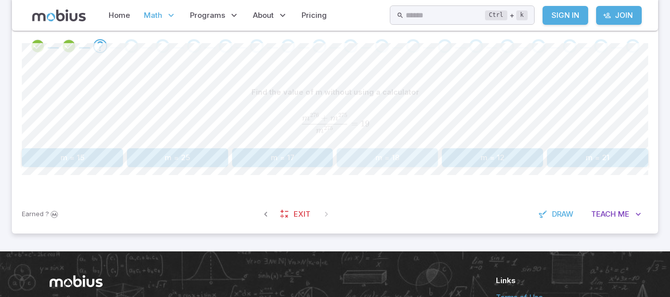
click at [404, 153] on button "m = 18" at bounding box center [387, 157] width 101 height 19
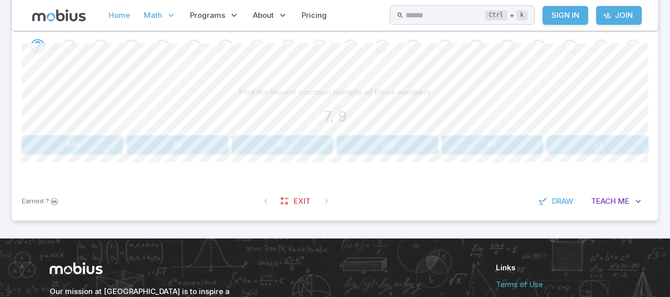
scroll to position [178, 0]
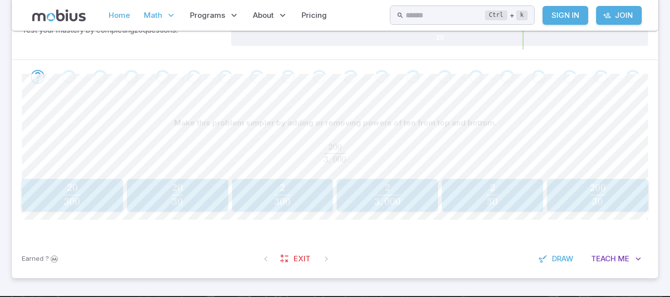
scroll to position [167, 0]
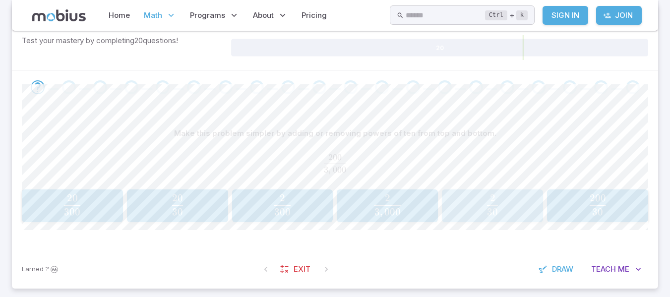
click at [492, 195] on span "2" at bounding box center [492, 198] width 5 height 12
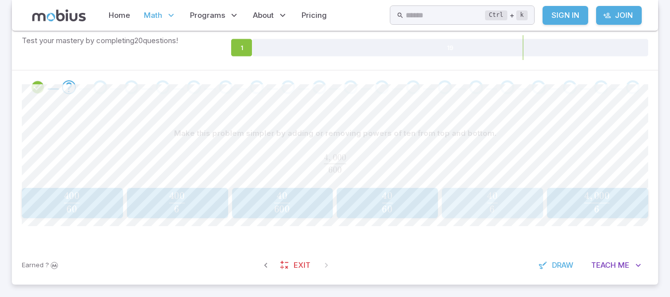
click at [503, 198] on span "6 40 ​" at bounding box center [493, 203] width 88 height 20
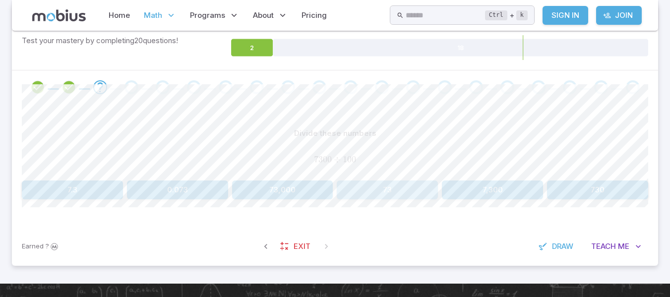
click at [382, 194] on button "73" at bounding box center [387, 190] width 101 height 19
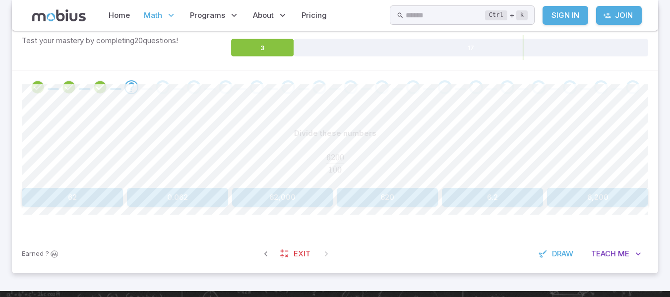
click at [65, 187] on div "Divide these numbers 6200 100 \frac{6200}{100} 100 6200 ​ 62 0.062 62,000 620 6…" at bounding box center [335, 165] width 627 height 82
click at [74, 189] on button "62" at bounding box center [72, 197] width 101 height 19
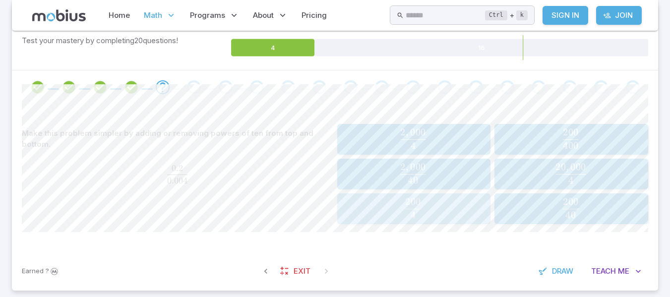
click at [441, 208] on span "4 200 ​" at bounding box center [413, 208] width 137 height 20
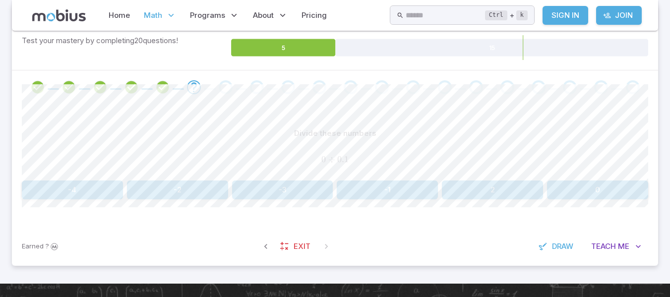
click at [629, 186] on button "0" at bounding box center [597, 190] width 101 height 19
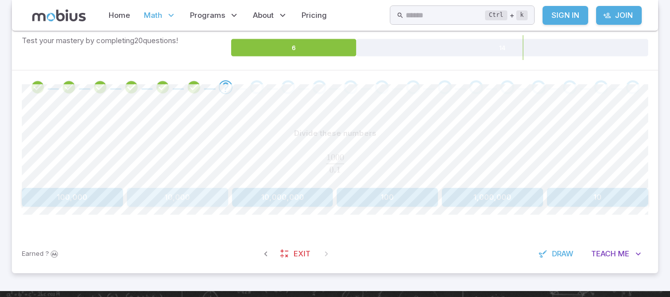
click at [203, 202] on button "10,000" at bounding box center [177, 197] width 101 height 19
click at [203, 202] on button "8,310,000" at bounding box center [177, 197] width 101 height 19
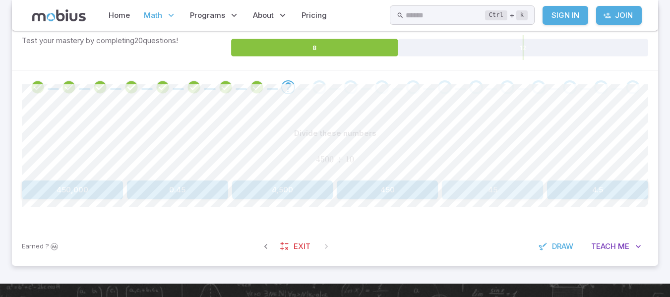
click at [514, 198] on button "45" at bounding box center [492, 190] width 101 height 19
click at [394, 188] on button "-0.98" at bounding box center [387, 190] width 101 height 19
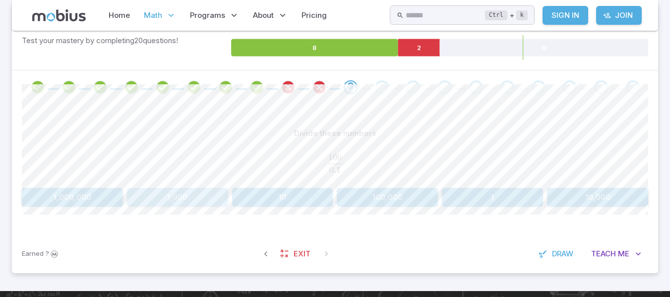
click at [185, 197] on button "1,000" at bounding box center [177, 197] width 101 height 19
click at [524, 202] on button "900,000" at bounding box center [492, 197] width 101 height 19
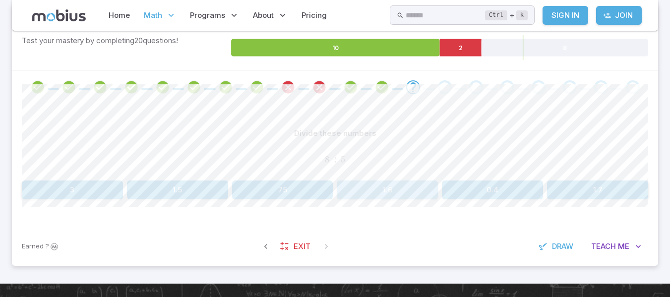
click at [411, 181] on button "1.6" at bounding box center [387, 190] width 101 height 19
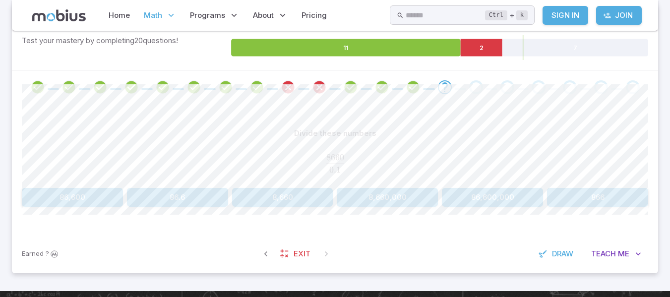
click at [92, 190] on button "86,600" at bounding box center [72, 197] width 101 height 19
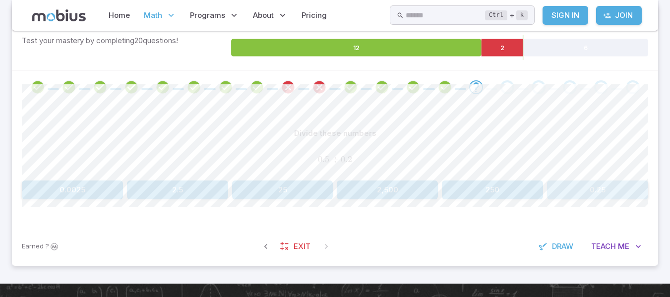
click at [561, 187] on button "0.25" at bounding box center [597, 190] width 101 height 19
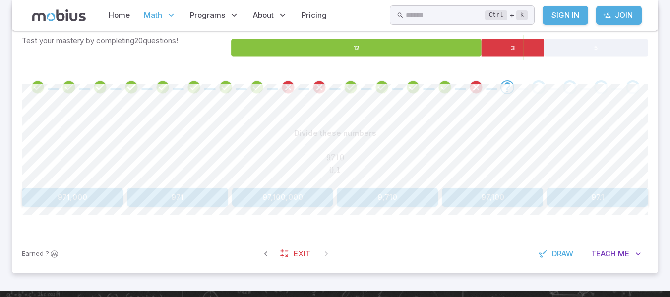
click at [499, 203] on button "97,100" at bounding box center [492, 197] width 101 height 19
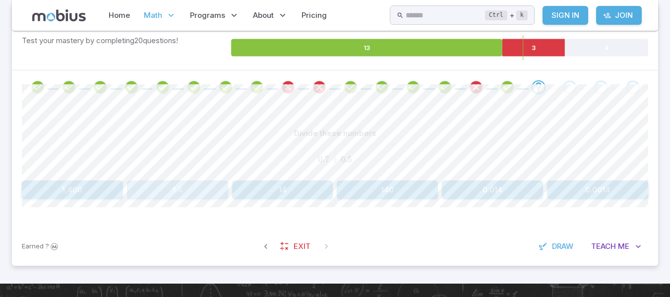
click at [178, 189] on button "1.4" at bounding box center [177, 190] width 101 height 19
click at [201, 189] on button "1.994" at bounding box center [177, 190] width 101 height 19
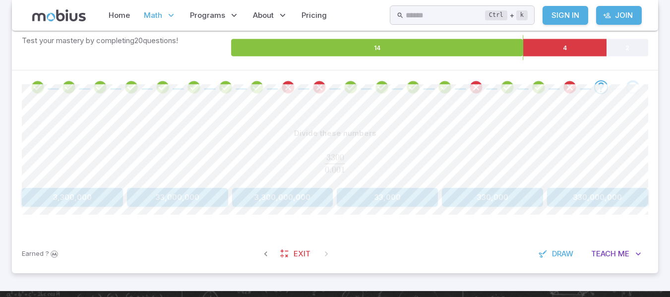
click at [82, 196] on button "3,300,000" at bounding box center [72, 197] width 101 height 19
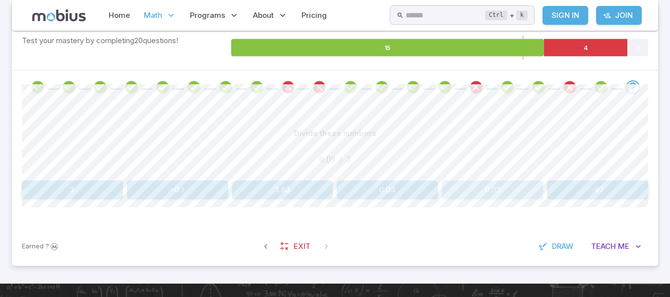
click at [491, 188] on button "0.03" at bounding box center [492, 190] width 101 height 19
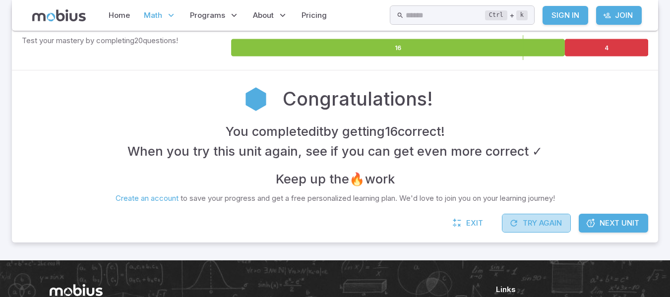
click at [550, 228] on button "Try Again" at bounding box center [536, 223] width 69 height 19
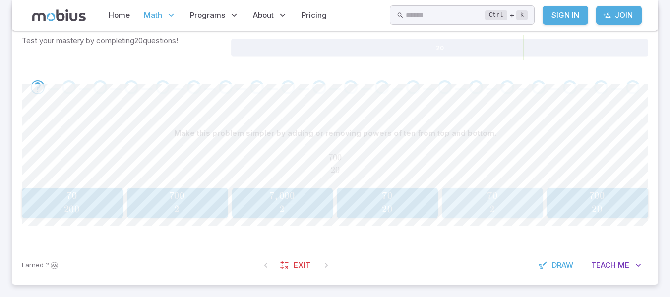
click at [497, 205] on span "2 70" at bounding box center [492, 199] width 10 height 13
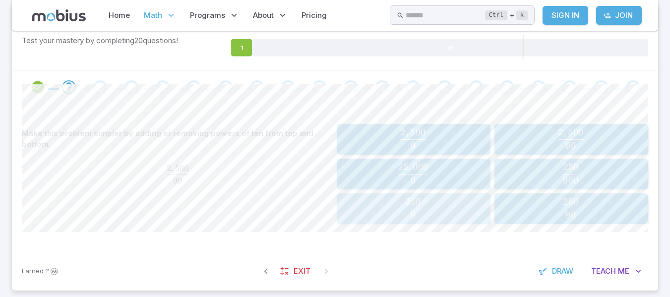
click at [452, 209] on span "9 250 ​" at bounding box center [413, 208] width 137 height 20
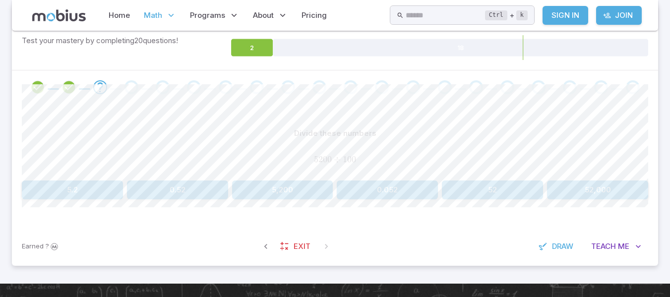
click at [489, 190] on button "52" at bounding box center [492, 190] width 101 height 19
click at [568, 185] on button "134" at bounding box center [597, 190] width 101 height 19
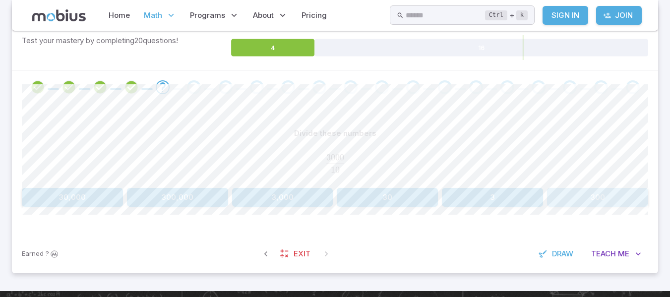
click at [569, 192] on button "300" at bounding box center [597, 197] width 101 height 19
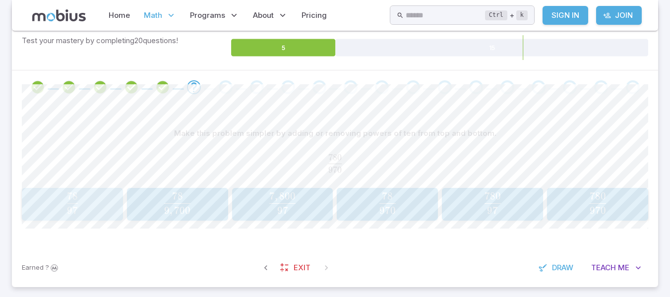
click at [86, 206] on span "97 78 ​" at bounding box center [72, 203] width 95 height 21
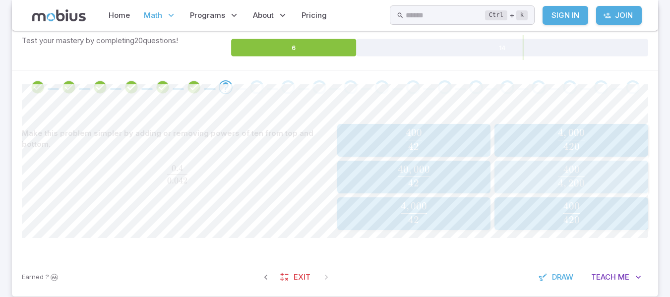
click at [547, 175] on span "4 , 200 400 ​" at bounding box center [571, 177] width 147 height 23
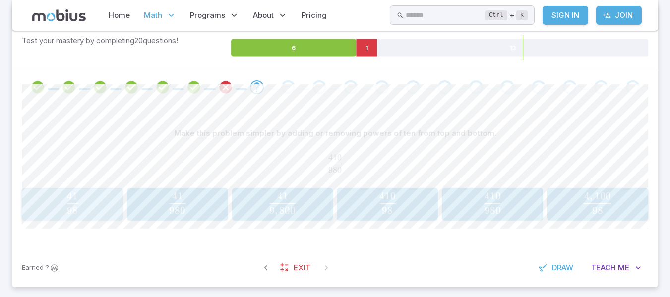
click at [66, 202] on span "98 41 ​" at bounding box center [72, 203] width 13 height 12
click at [109, 211] on span "20 7 ​" at bounding box center [72, 203] width 95 height 21
click at [91, 204] on span "9 , 100 20 ​" at bounding box center [72, 204] width 95 height 23
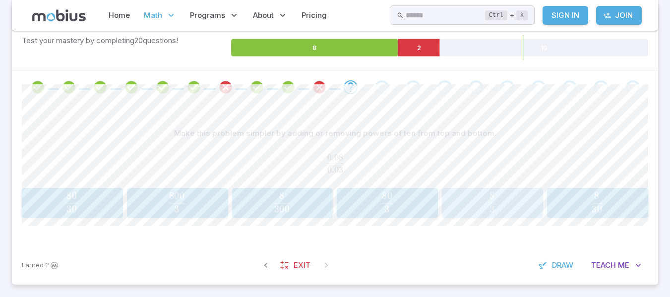
click at [492, 201] on span "8" at bounding box center [492, 196] width 5 height 12
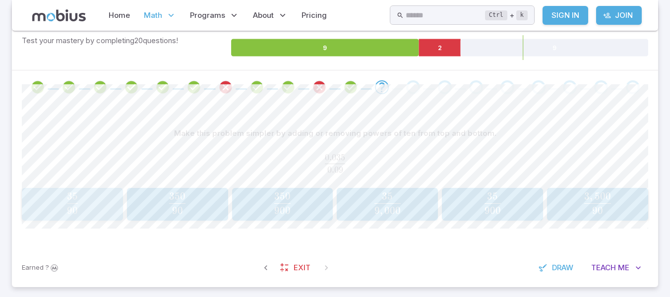
click at [90, 205] on span "90 35 ​" at bounding box center [72, 203] width 95 height 21
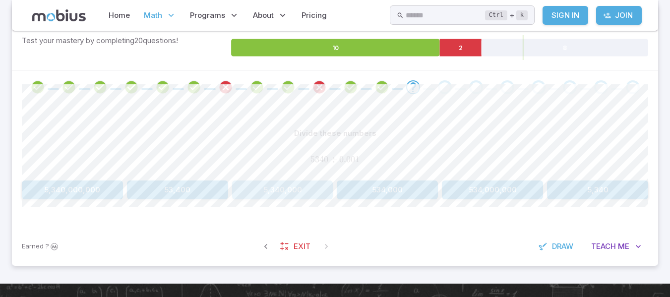
click at [269, 183] on button "5,340,000" at bounding box center [282, 190] width 101 height 19
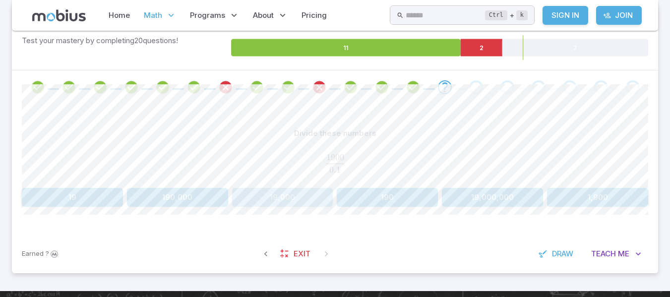
click at [316, 198] on button "19,000" at bounding box center [282, 197] width 101 height 19
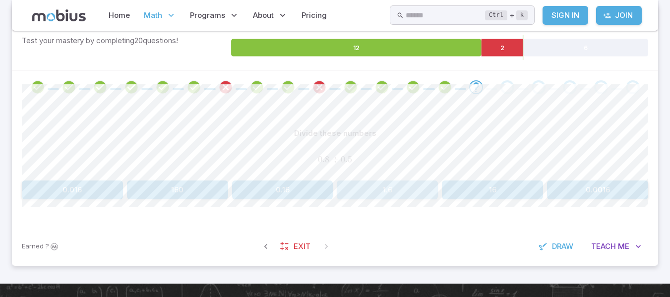
click at [387, 199] on button "1.6" at bounding box center [387, 190] width 101 height 19
click at [480, 188] on button "158" at bounding box center [492, 190] width 101 height 19
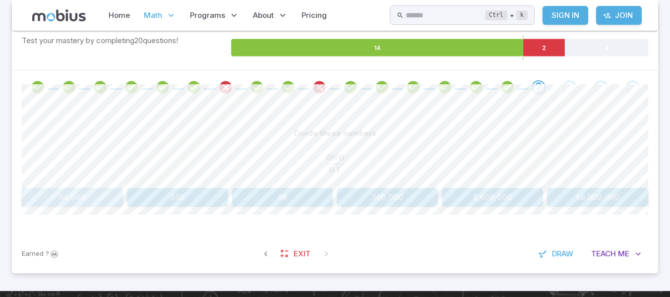
click at [85, 196] on button "56,000" at bounding box center [72, 197] width 101 height 19
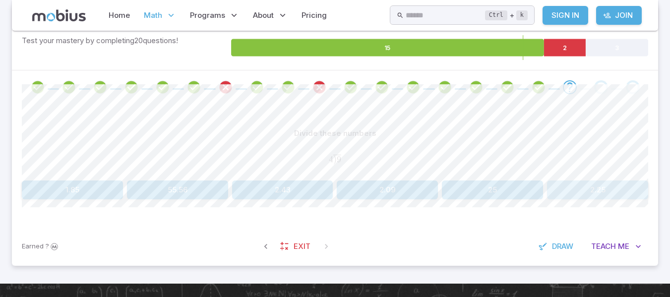
click at [562, 181] on button "2.25" at bounding box center [597, 190] width 101 height 19
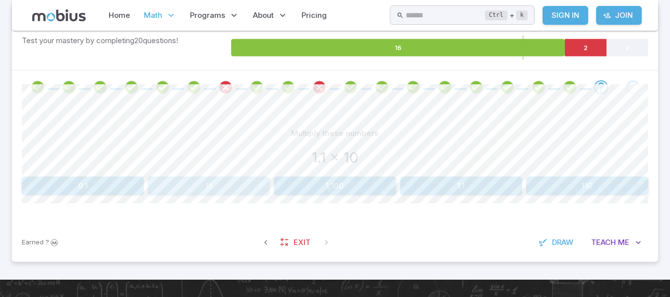
click at [219, 182] on button "11" at bounding box center [209, 186] width 122 height 19
click at [588, 178] on button "0.01" at bounding box center [588, 186] width 122 height 19
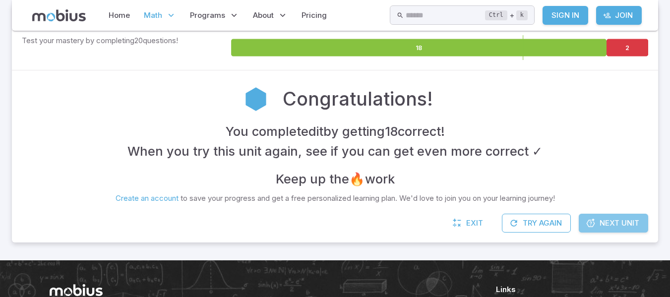
click at [607, 217] on link "Next Unit" at bounding box center [613, 223] width 69 height 19
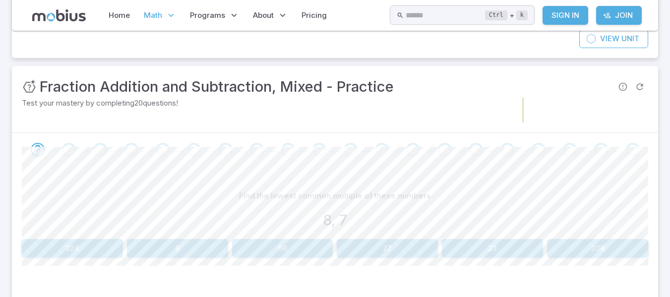
scroll to position [112, 0]
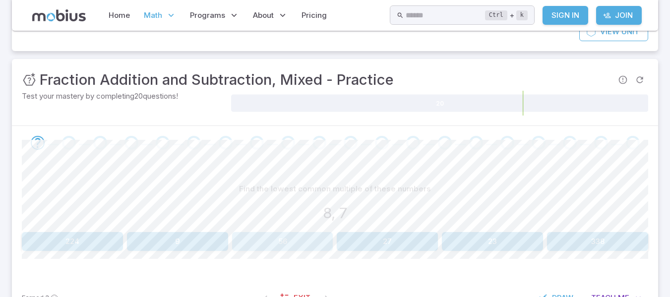
click at [289, 238] on button "56" at bounding box center [282, 241] width 101 height 19
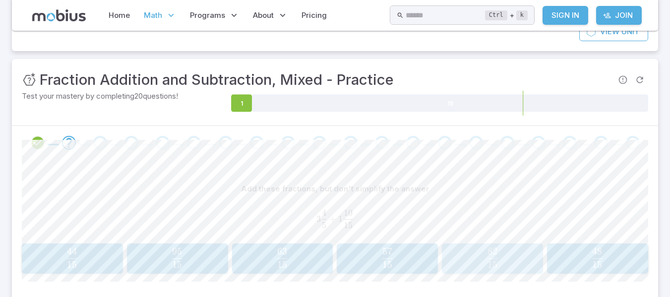
click at [492, 272] on button "82 15 \frac{82}{15} 15 82 ​" at bounding box center [492, 259] width 101 height 31
click at [372, 259] on span "55 126 ​" at bounding box center [387, 258] width 88 height 20
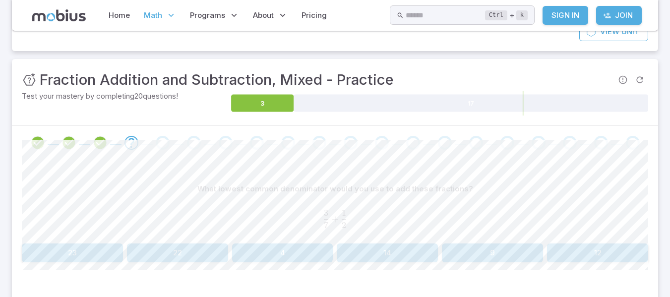
click at [360, 246] on button "14" at bounding box center [387, 253] width 101 height 19
click at [572, 249] on button "6" at bounding box center [597, 253] width 101 height 19
click at [566, 249] on button "33" at bounding box center [597, 253] width 101 height 19
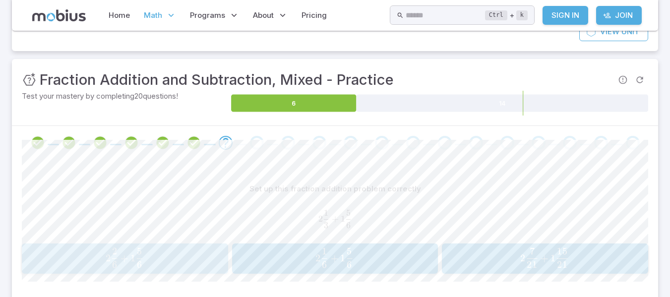
click at [122, 264] on span "2 6 2 ​ +" at bounding box center [118, 258] width 25 height 20
click at [297, 256] on span "2 3 1 ​" at bounding box center [282, 258] width 88 height 20
click at [183, 262] on span "15 27 ​ − 15 4 ​" at bounding box center [124, 258] width 186 height 20
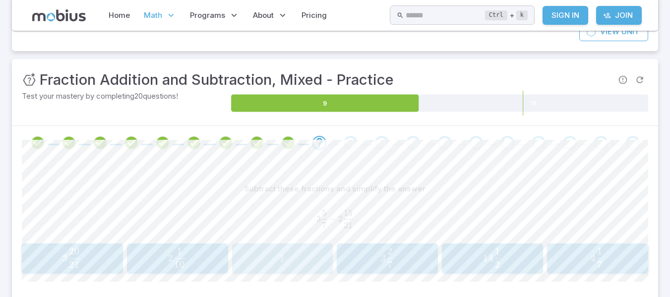
click at [306, 254] on span "1" at bounding box center [282, 259] width 95 height 12
click at [411, 251] on span "3 7 5 ​" at bounding box center [386, 258] width 89 height 20
click at [80, 247] on button "2 1 3 2\frac{1}{3} 2 3 1 ​" at bounding box center [72, 259] width 101 height 31
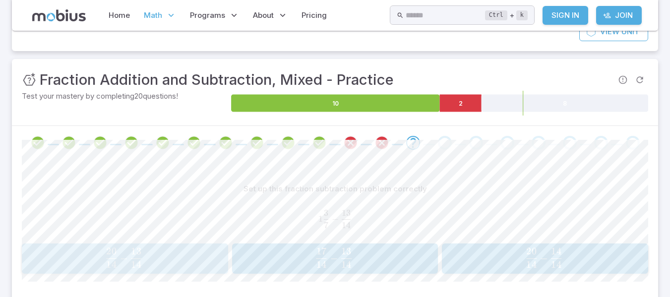
click at [105, 256] on span "14 20 ​" at bounding box center [111, 259] width 13 height 12
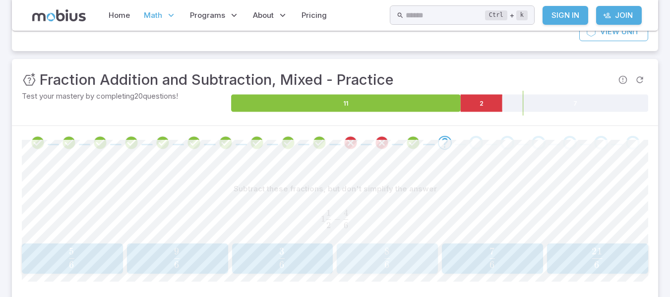
click at [393, 265] on span "6 8 ​" at bounding box center [387, 258] width 88 height 20
click at [612, 250] on span "2 6 5 ​" at bounding box center [597, 258] width 88 height 20
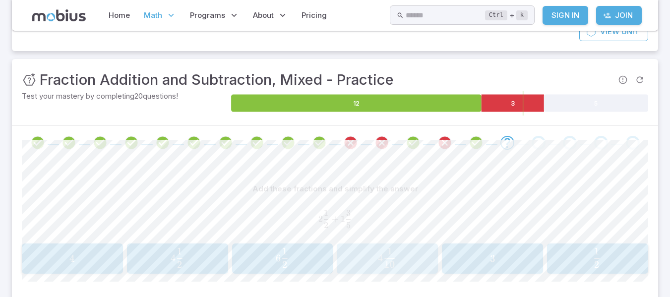
click at [423, 244] on button "4 1 10 4\frac{1}{10} 4 10 1 ​" at bounding box center [387, 259] width 101 height 31
click at [379, 254] on span "6 15 ​ − 6 8 ​" at bounding box center [334, 258] width 186 height 20
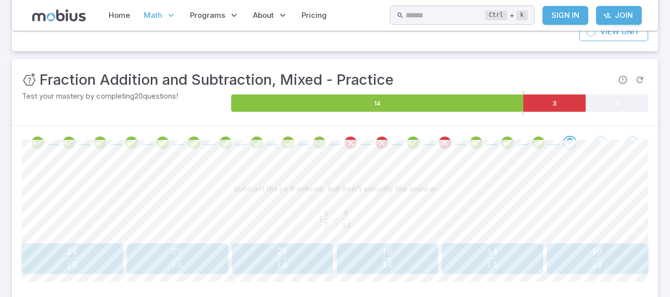
click at [379, 254] on span "14 16 ​" at bounding box center [387, 258] width 88 height 20
click at [373, 256] on span "3 5 4 ​" at bounding box center [386, 258] width 89 height 20
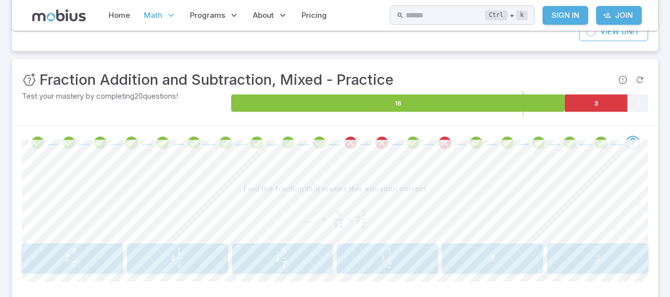
click at [295, 269] on div "1 5 7 1\frac{5}{7} 1 7 5 ​" at bounding box center [282, 259] width 95 height 23
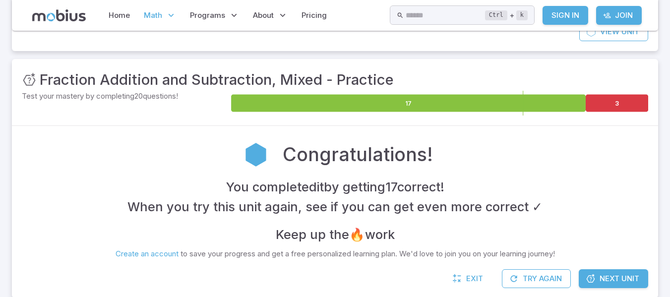
click at [631, 283] on span "Next Unit" at bounding box center [620, 278] width 40 height 11
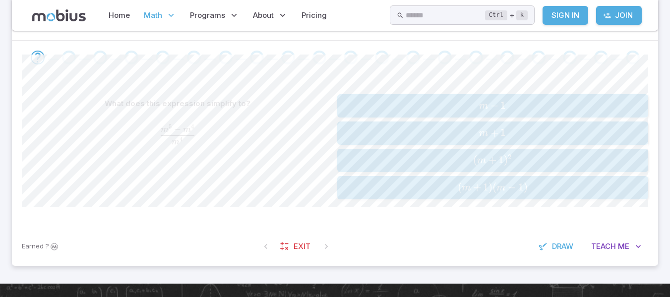
scroll to position [198, 0]
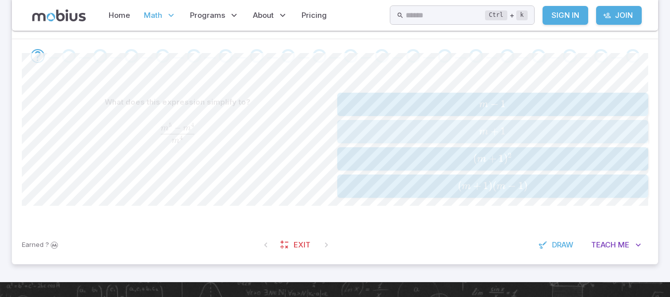
click at [571, 136] on span "m + 1" at bounding box center [492, 131] width 305 height 13
click at [636, 55] on div "Go to the next question" at bounding box center [633, 56] width 14 height 14
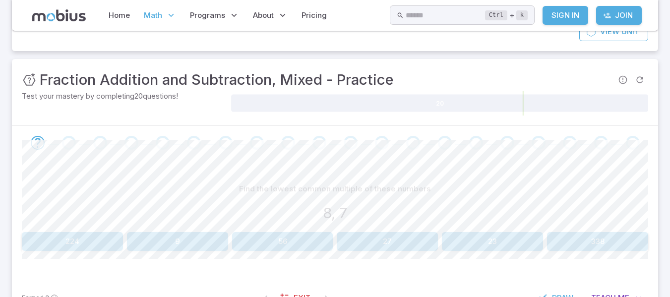
scroll to position [198, 0]
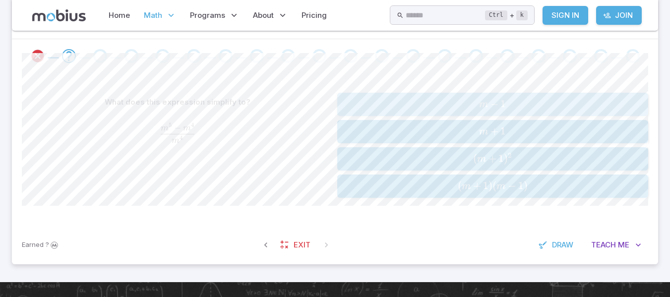
click at [539, 102] on span "m − 1" at bounding box center [492, 104] width 305 height 13
click at [538, 102] on span "m − 1" at bounding box center [492, 104] width 305 height 13
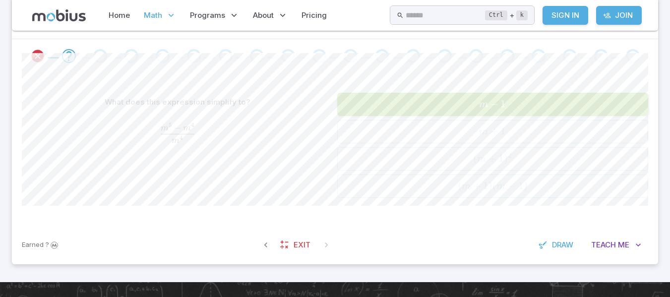
click at [538, 102] on span "m − 1" at bounding box center [492, 104] width 305 height 13
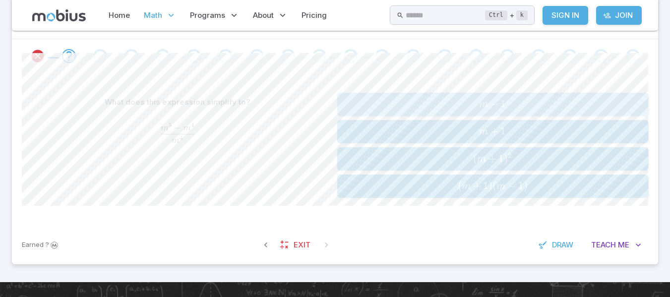
click at [538, 102] on span "m − 1" at bounding box center [492, 104] width 305 height 13
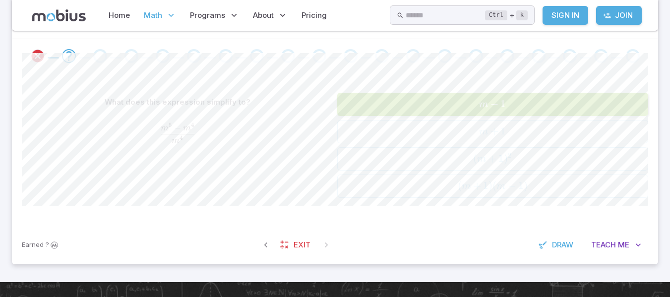
click at [538, 102] on span "m − 1" at bounding box center [492, 104] width 305 height 13
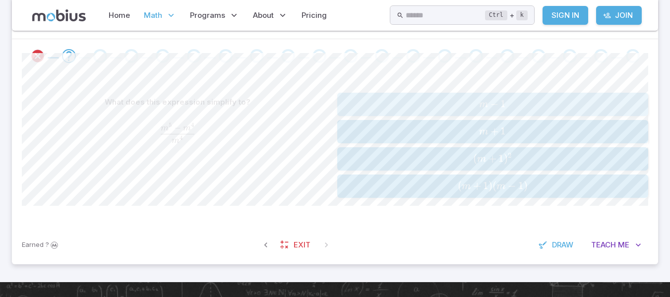
click at [538, 102] on span "m − 1" at bounding box center [492, 104] width 305 height 13
click at [103, 50] on div "Go to the next question" at bounding box center [100, 56] width 14 height 14
click at [268, 245] on icon "button" at bounding box center [266, 245] width 10 height 10
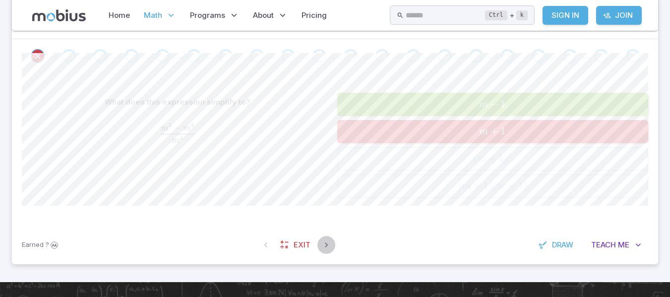
click at [324, 238] on button "button" at bounding box center [327, 245] width 18 height 18
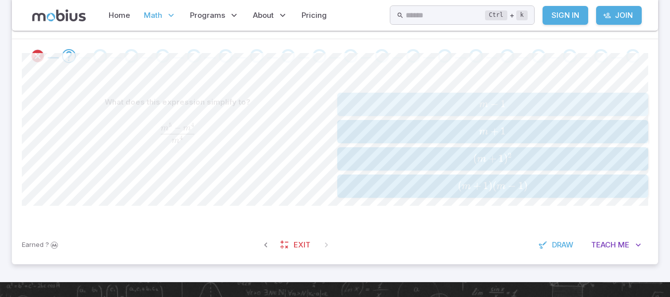
click at [487, 105] on span "m" at bounding box center [483, 105] width 9 height 10
click at [261, 242] on icon "button" at bounding box center [266, 245] width 10 height 10
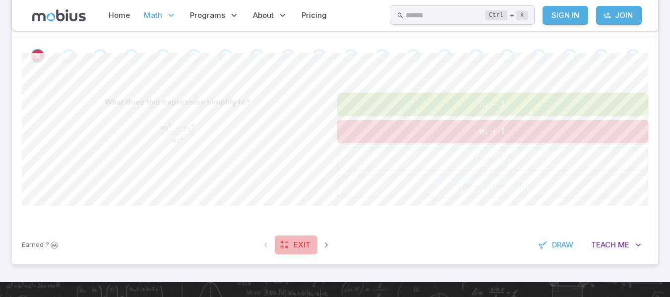
click at [307, 237] on link "Exit" at bounding box center [296, 245] width 43 height 19
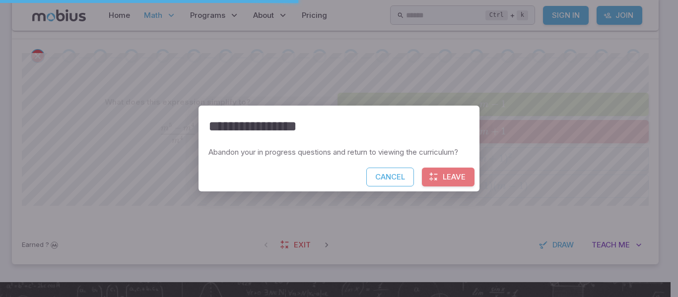
click at [440, 170] on button "Leave" at bounding box center [448, 177] width 53 height 19
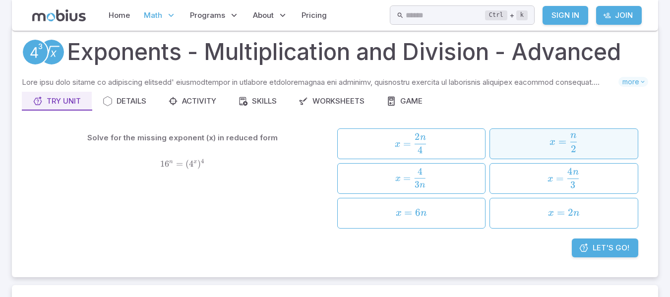
scroll to position [50, 0]
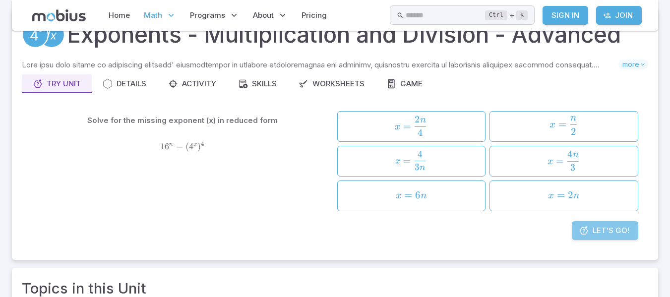
click at [601, 221] on link "Let's Go!" at bounding box center [605, 230] width 66 height 19
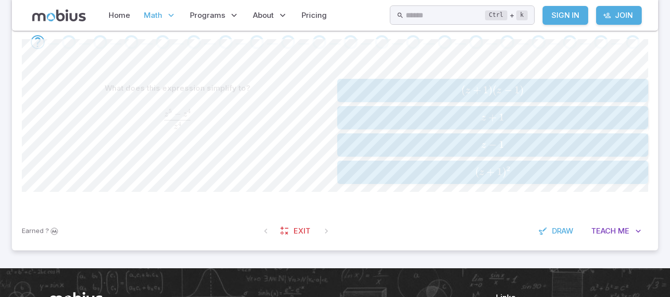
scroll to position [198, 0]
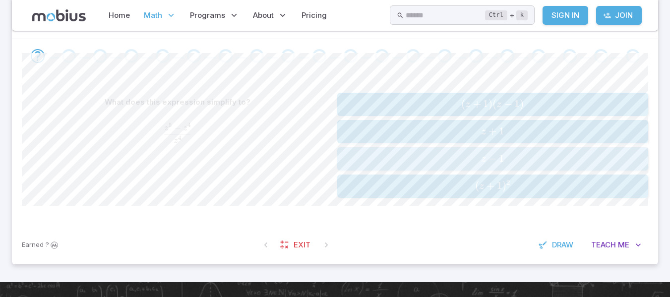
click at [452, 154] on span "z − 1" at bounding box center [492, 158] width 305 height 13
click at [453, 182] on span "z − 1" at bounding box center [492, 186] width 305 height 13
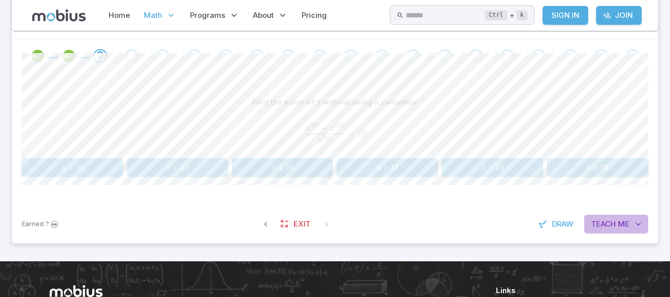
click at [617, 217] on button "Teach Me" at bounding box center [617, 224] width 64 height 19
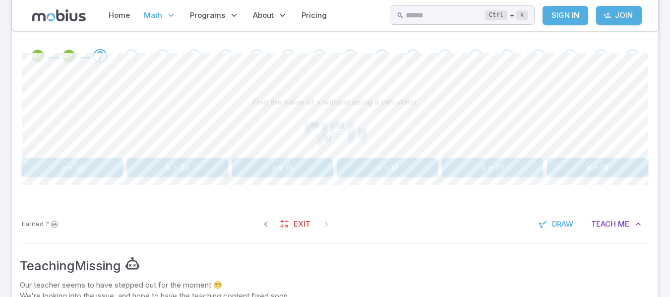
drag, startPoint x: 304, startPoint y: 119, endPoint x: 366, endPoint y: 141, distance: 65.9
click at [366, 141] on div "x 303 + x 302 x 302 = 18 \frac{x^{303} + x^{302}}{x^{302}} = 18 x 302 x 303 + x…" at bounding box center [335, 133] width 627 height 35
copy span "x 302 x 303 + x 302 ​ = 18"
drag, startPoint x: 525, startPoint y: 132, endPoint x: 520, endPoint y: 101, distance: 30.8
click at [526, 130] on span "x 302 x 303 + x 302 ​ = 18" at bounding box center [335, 133] width 627 height 20
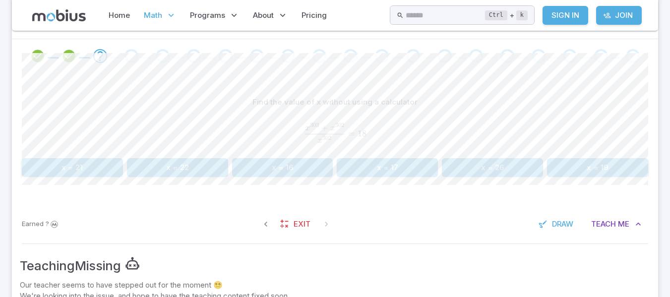
click at [581, 158] on button "x = 19" at bounding box center [597, 167] width 101 height 19
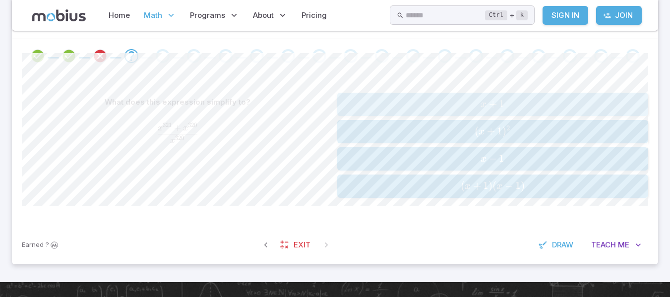
click at [465, 102] on span "x + 1" at bounding box center [492, 104] width 305 height 13
click at [480, 161] on span "r − 1" at bounding box center [492, 158] width 305 height 13
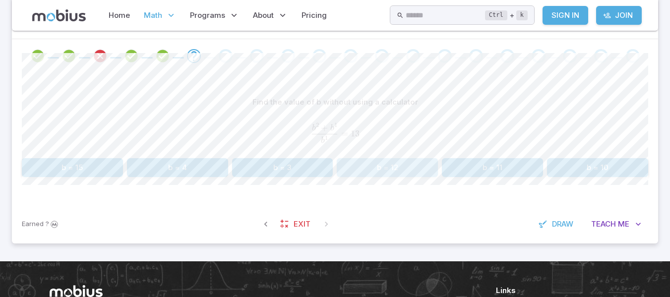
click at [402, 166] on button "b = 12" at bounding box center [387, 167] width 101 height 19
click at [487, 167] on button "m = 12" at bounding box center [492, 167] width 101 height 19
drag, startPoint x: 315, startPoint y: 125, endPoint x: 340, endPoint y: 126, distance: 25.3
click at [340, 126] on span "1 2 2 1 2 4 + 1 2 2 ​" at bounding box center [335, 133] width 627 height 20
drag, startPoint x: 319, startPoint y: 126, endPoint x: 353, endPoint y: 122, distance: 35.0
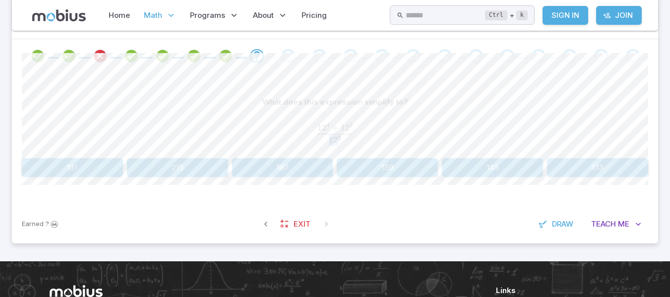
click at [353, 122] on div "1 2 4 + 1 2 2 1 2 2 \frac{12^{4} + 12^{2}}{12^{2}} 1 2 2 1 2 4 + 1 2 2 ​" at bounding box center [335, 133] width 627 height 35
click at [367, 118] on div "1 2 4 + 1 2 2 1 2 2 \frac{12^{4} + 12^{2}}{12^{2}} 1 2 2 1 2 4 + 1 2 2 ​" at bounding box center [335, 133] width 627 height 35
click at [481, 159] on button "145" at bounding box center [492, 167] width 101 height 19
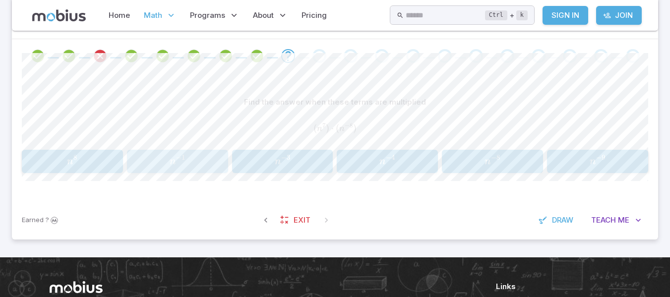
click at [207, 168] on span "n − 1" at bounding box center [177, 161] width 95 height 13
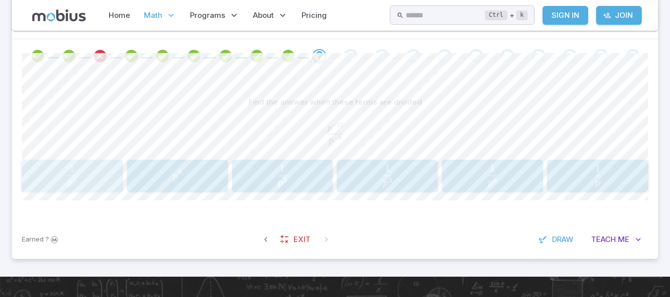
click at [90, 174] on span "p 3 1 ​" at bounding box center [72, 176] width 95 height 23
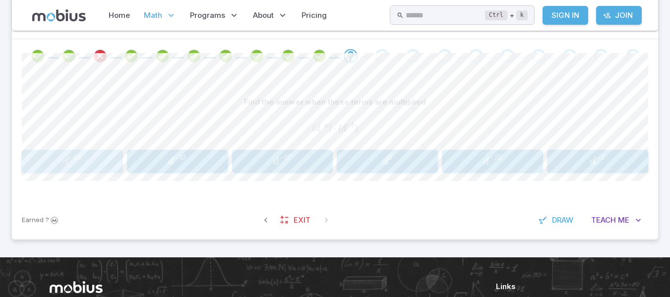
click at [111, 164] on span "d − 13" at bounding box center [72, 161] width 95 height 13
click at [223, 154] on div "y 10 y^{10} y 10" at bounding box center [256, 161] width 147 height 15
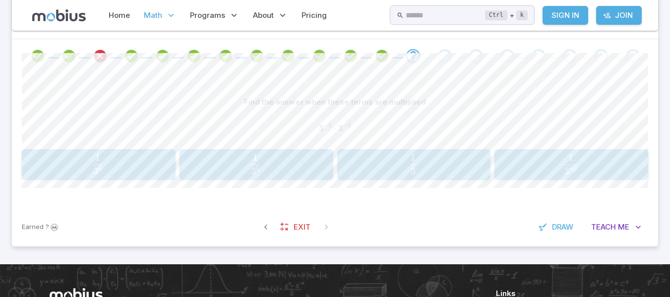
click at [420, 156] on span "3 1 ​" at bounding box center [413, 164] width 137 height 20
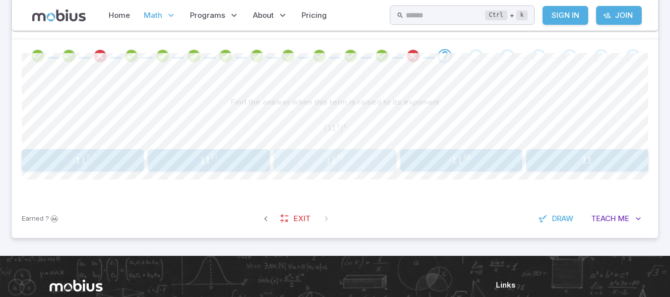
click at [377, 163] on span "1 1 12" at bounding box center [335, 160] width 116 height 12
click at [227, 171] on button "3 3 − 6 33^{-6} 3 3 − 6" at bounding box center [209, 160] width 122 height 22
